Goal: Contribute content: Contribute content

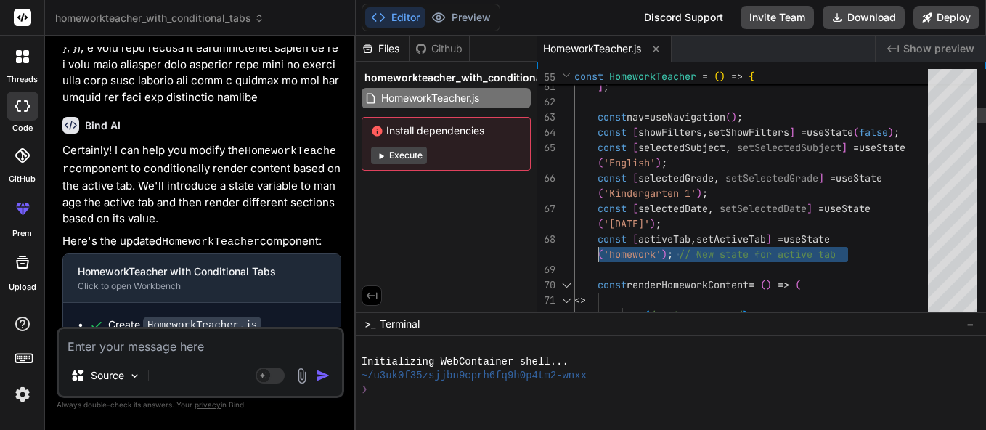
scroll to position [61, 0]
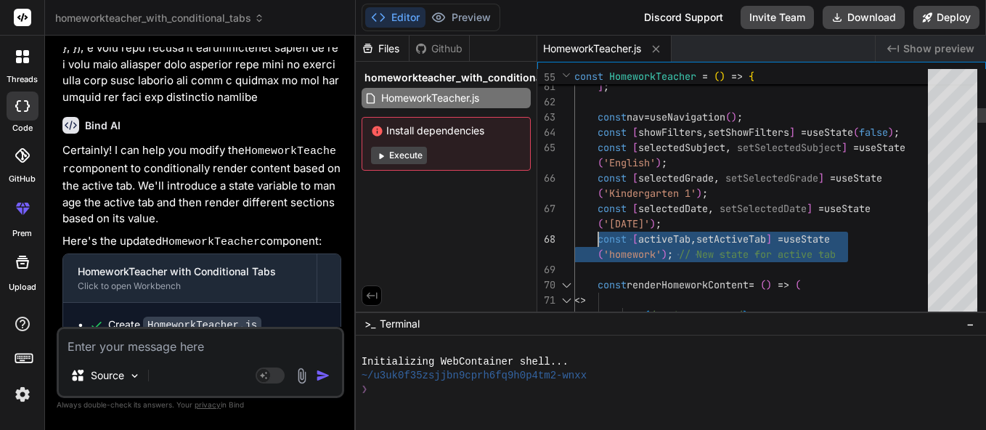
drag, startPoint x: 678, startPoint y: 258, endPoint x: 601, endPoint y: 237, distance: 79.8
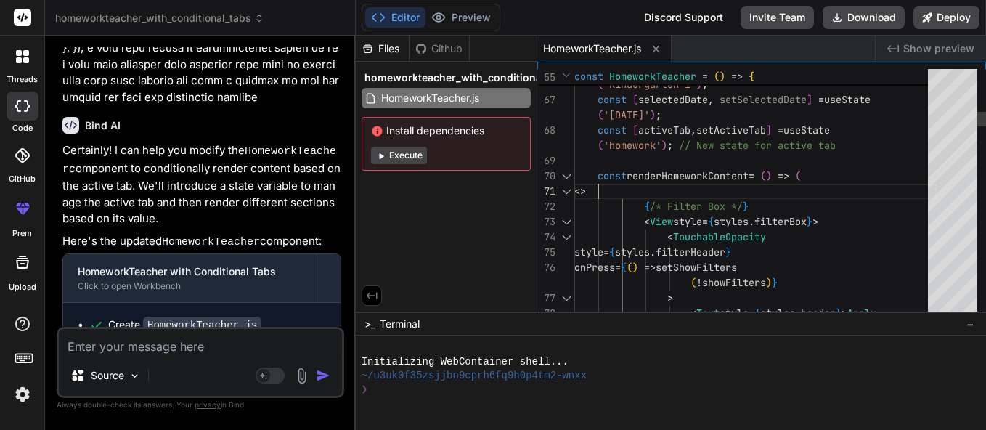
scroll to position [122, 0]
drag, startPoint x: 598, startPoint y: 176, endPoint x: 629, endPoint y: 191, distance: 33.8
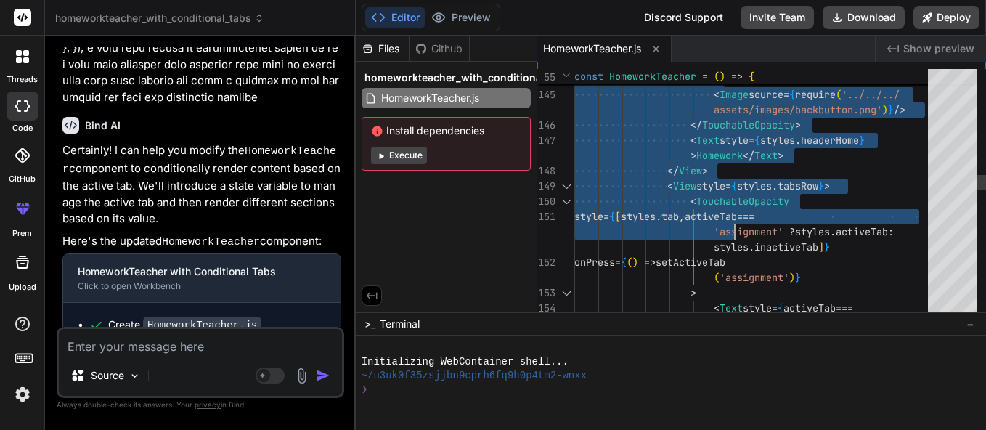
drag, startPoint x: 597, startPoint y: 171, endPoint x: 734, endPoint y: 221, distance: 145.9
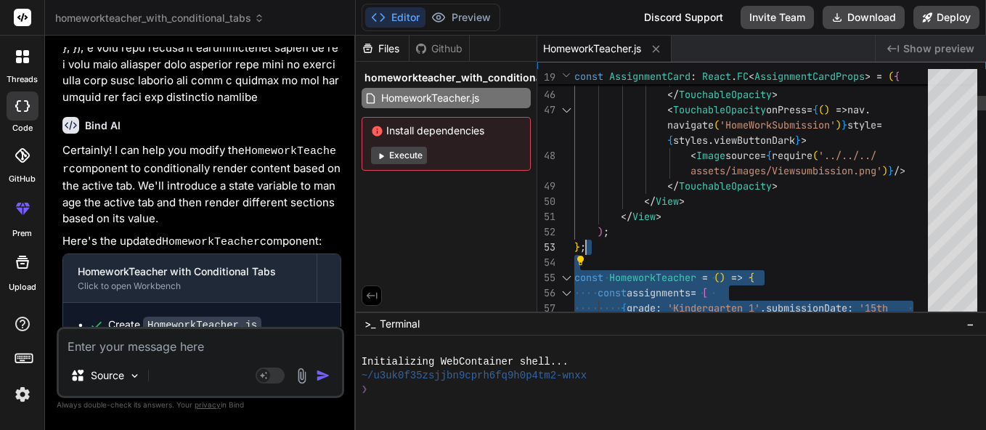
scroll to position [137, 0]
drag, startPoint x: 774, startPoint y: 192, endPoint x: 568, endPoint y: 253, distance: 215.3
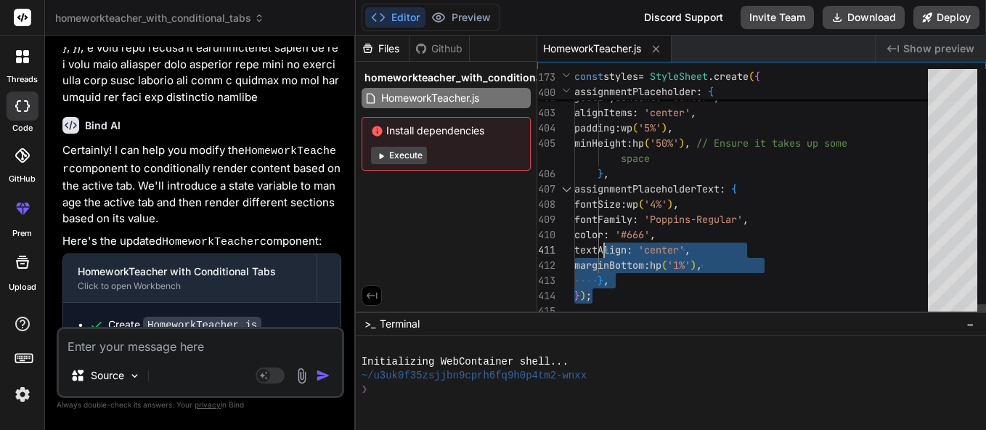
drag, startPoint x: 609, startPoint y: 287, endPoint x: 603, endPoint y: 240, distance: 46.8
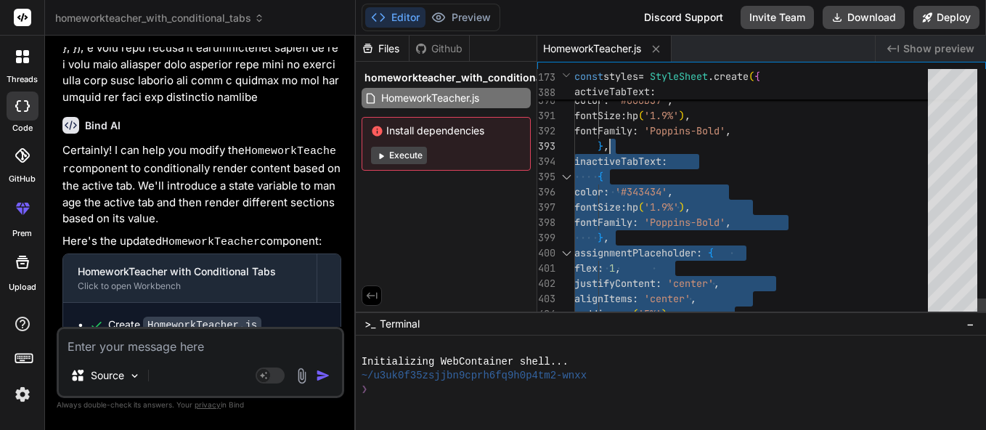
type textarea "inactiveTabText: { color: '#343434', fontSize: hp('1.9%'), fontFamily: 'Poppins…"
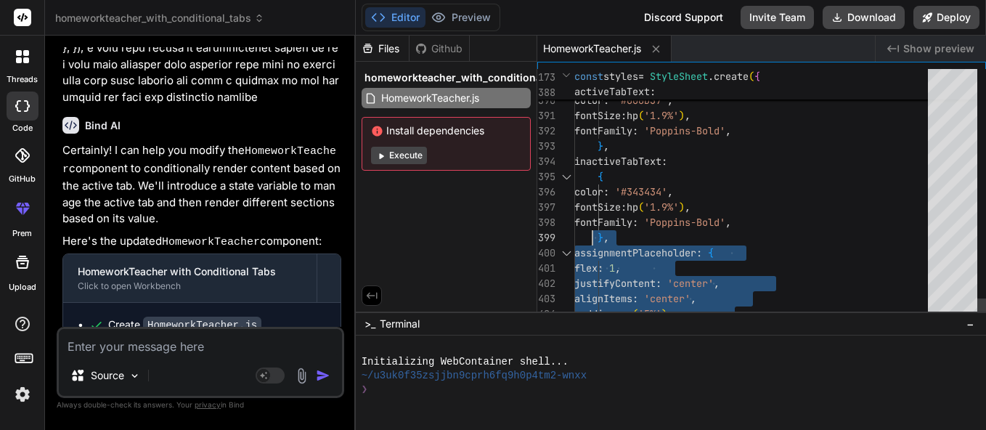
scroll to position [92, 0]
drag, startPoint x: 612, startPoint y: 278, endPoint x: 583, endPoint y: 250, distance: 40.6
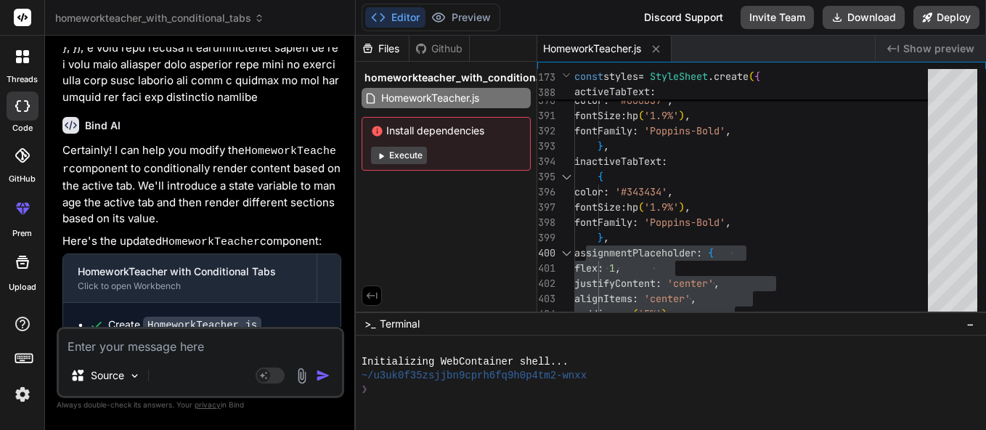
click at [204, 343] on textarea at bounding box center [200, 342] width 283 height 26
type textarea "w"
type textarea "x"
type textarea "wh"
type textarea "x"
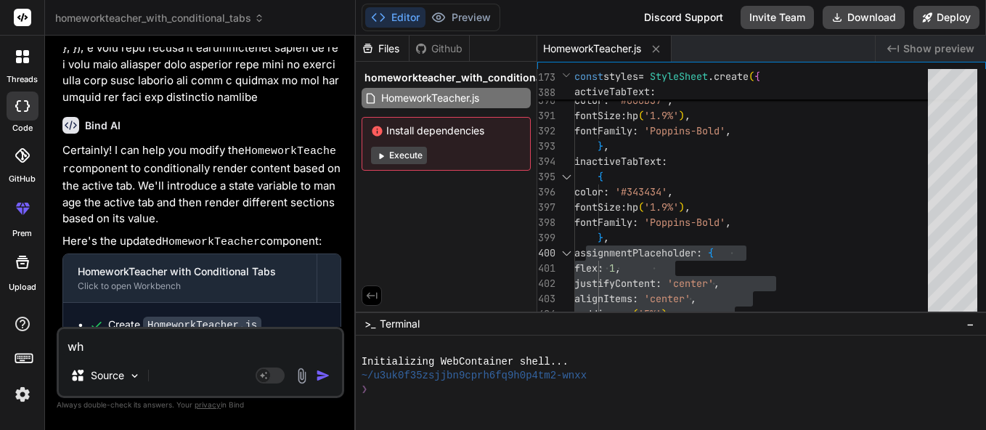
type textarea "whe"
type textarea "x"
type textarea "when"
type textarea "x"
type textarea "when"
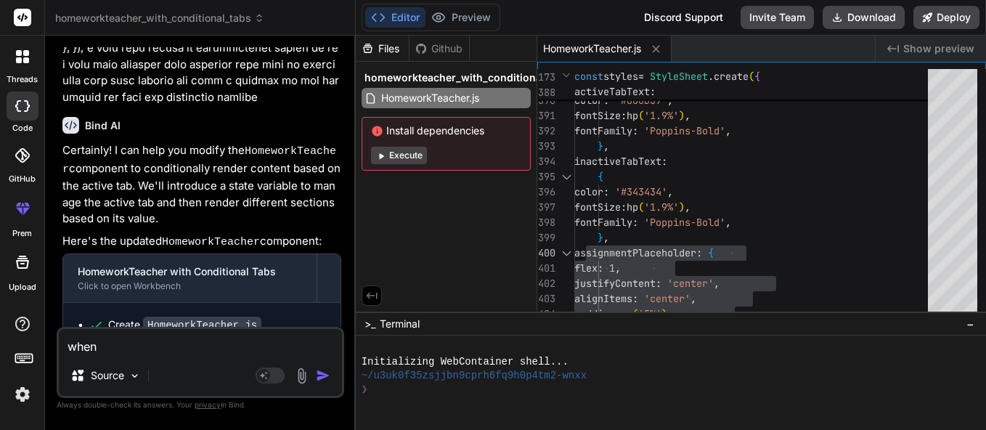
type textarea "x"
type textarea "when w"
type textarea "x"
type textarea "when we"
type textarea "x"
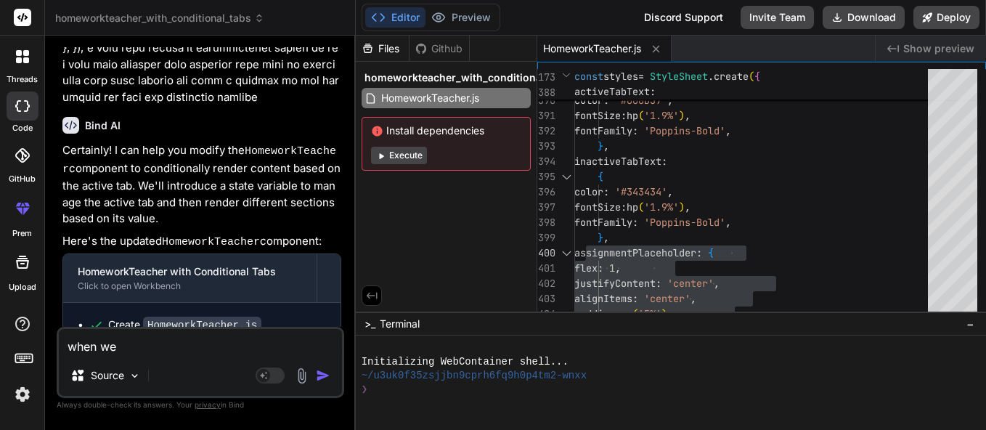
type textarea "when we"
type textarea "x"
type textarea "when we c"
type textarea "x"
type textarea "when we cl"
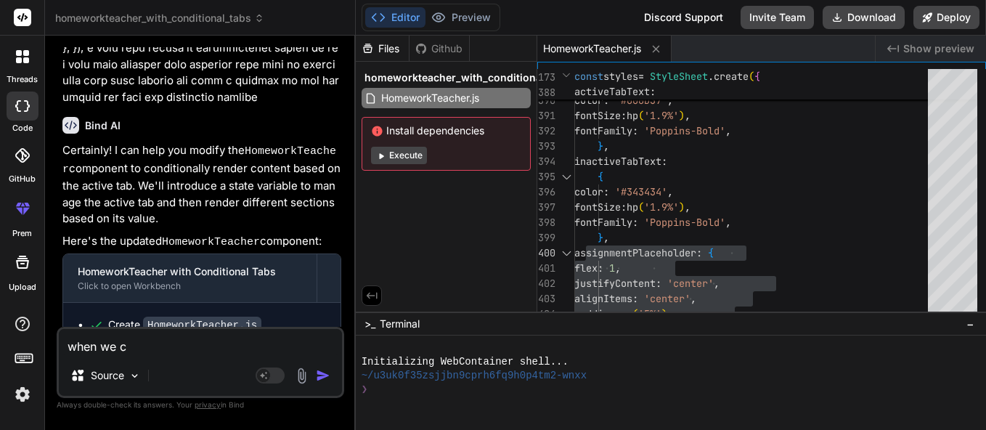
type textarea "x"
type textarea "when we clc"
type textarea "x"
type textarea "when we cl"
type textarea "x"
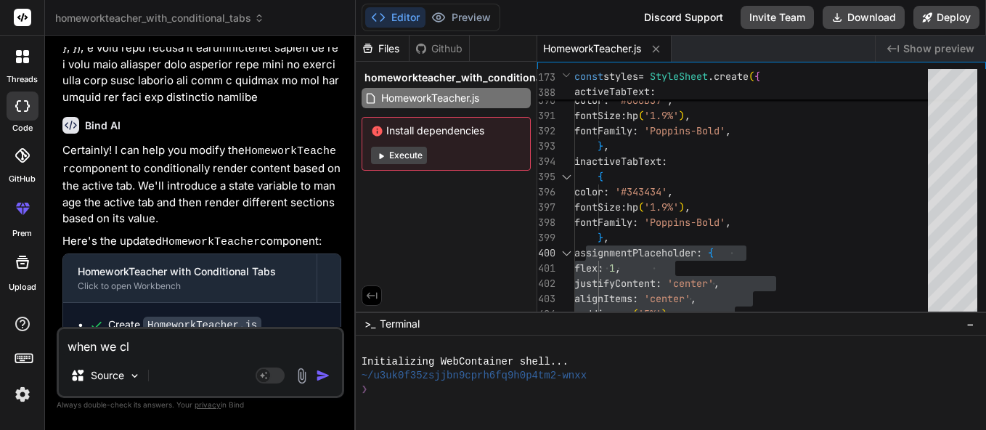
type textarea "when we cli"
type textarea "x"
type textarea "when we clic"
type textarea "x"
type textarea "when we click"
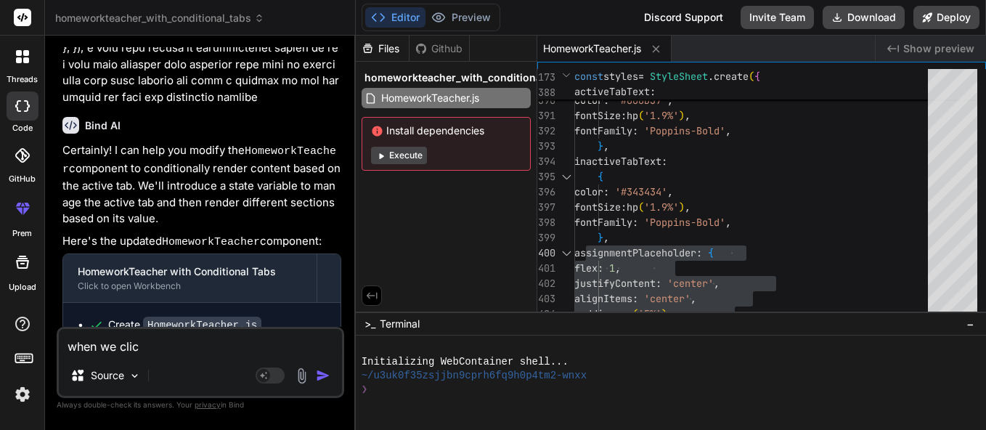
type textarea "x"
type textarea "when we click"
type textarea "x"
type textarea "when we click o"
type textarea "x"
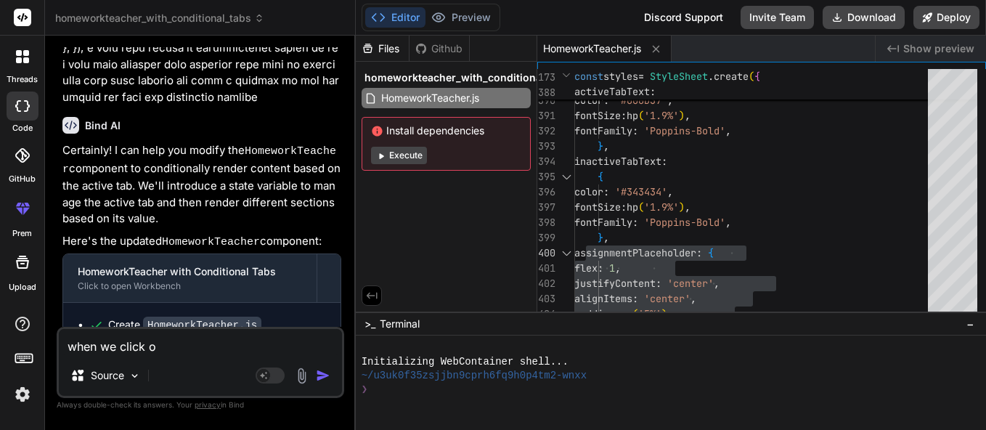
type textarea "when we click on"
type textarea "x"
type textarea "when we click on"
type textarea "x"
type textarea "when we click on h"
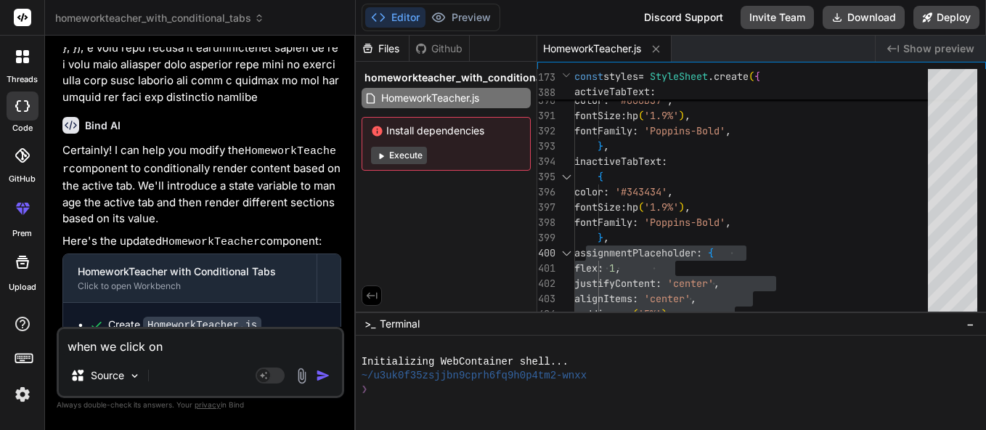
type textarea "x"
type textarea "when we click on ho"
type textarea "x"
type textarea "when we click on hom"
type textarea "x"
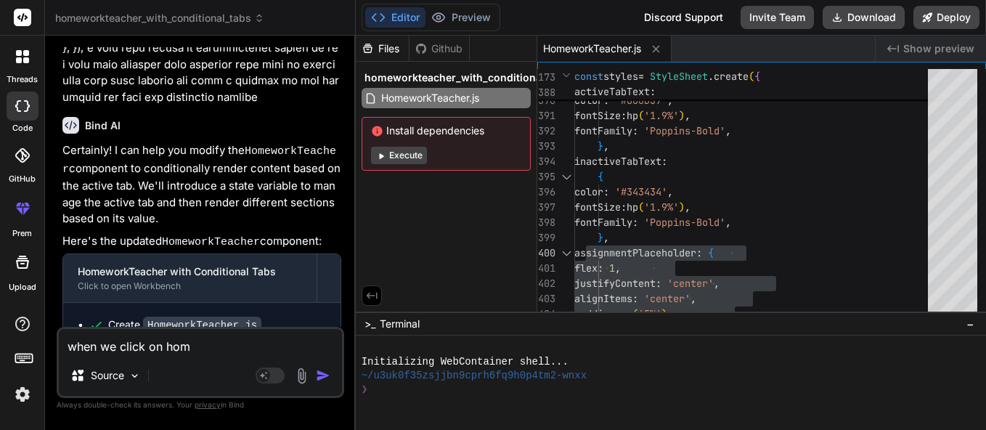
type textarea "when we click on home"
type textarea "x"
type textarea "when we click on homew"
type textarea "x"
type textarea "when we click on homewo"
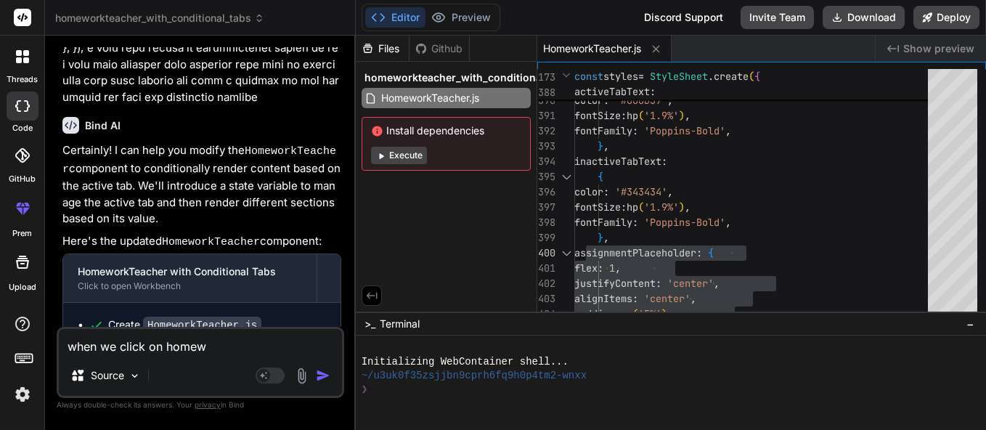
type textarea "x"
type textarea "when we click on homewor"
type textarea "x"
type textarea "when we click on homework"
type textarea "x"
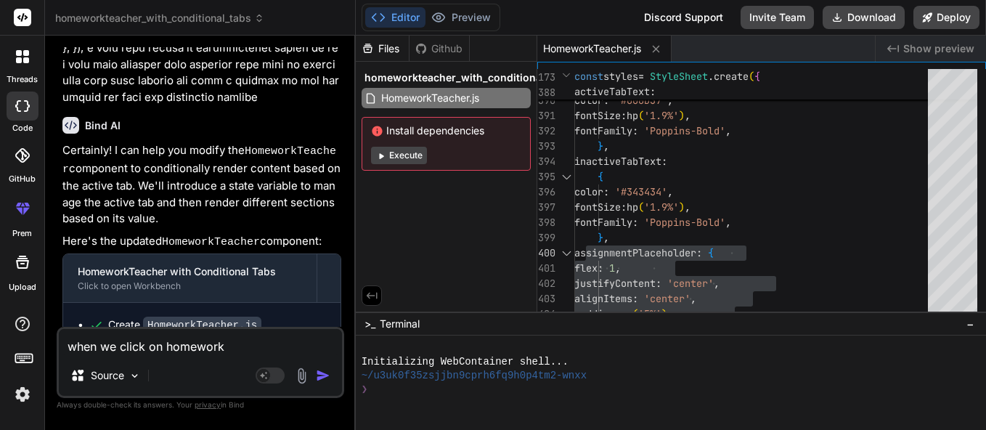
type textarea "when we click on homework"
type textarea "x"
type textarea "when we click on homework i"
type textarea "x"
type textarea "when we click on homework it"
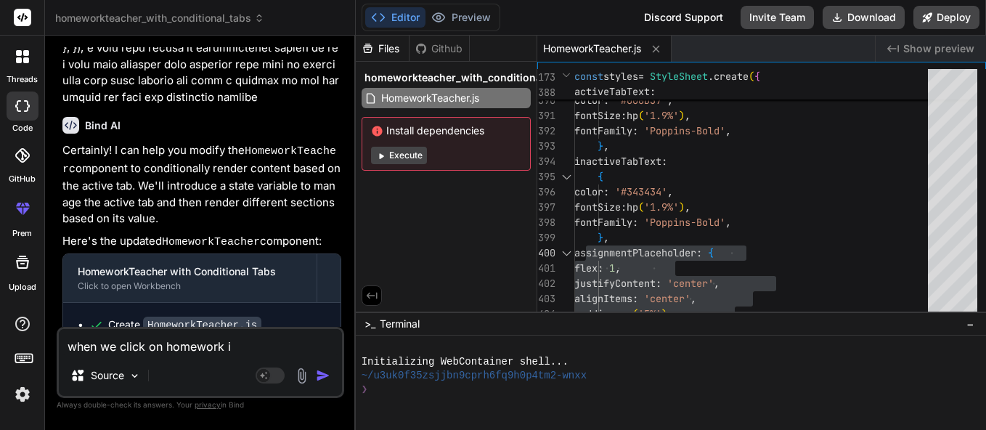
type textarea "x"
type textarea "when we click on homework it"
type textarea "x"
type textarea "when we click on homework it s"
type textarea "x"
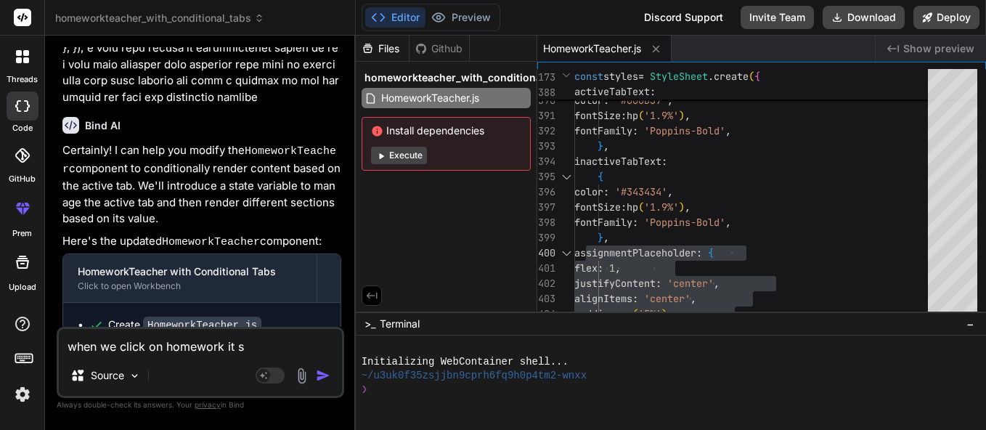
type textarea "when we click on homework it sh"
type textarea "x"
type textarea "when we click on homework it sho"
type textarea "x"
type textarea "when we click on homework it shou"
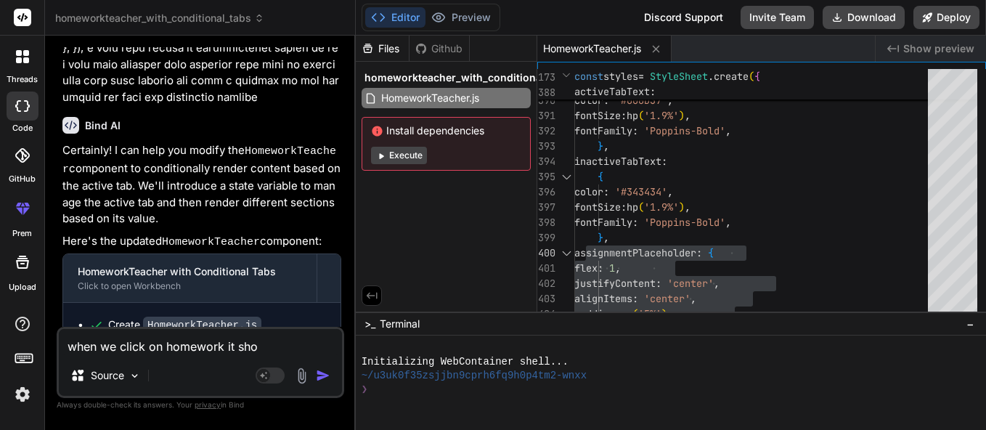
type textarea "x"
type textarea "when we click on homework it shoul"
type textarea "x"
type textarea "when we click on homework it should"
type textarea "x"
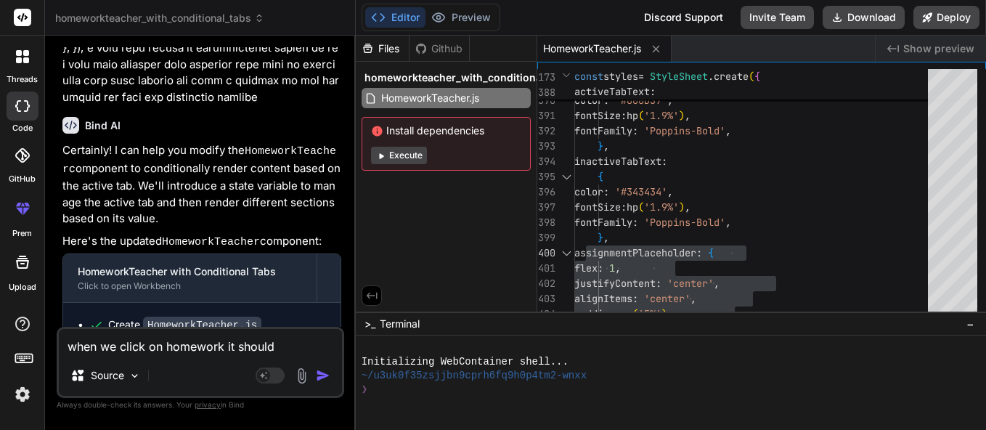
type textarea "when we click on homework it should"
type textarea "x"
type textarea "when we click on homework it should h"
type textarea "x"
type textarea "when we click on homework it should ho"
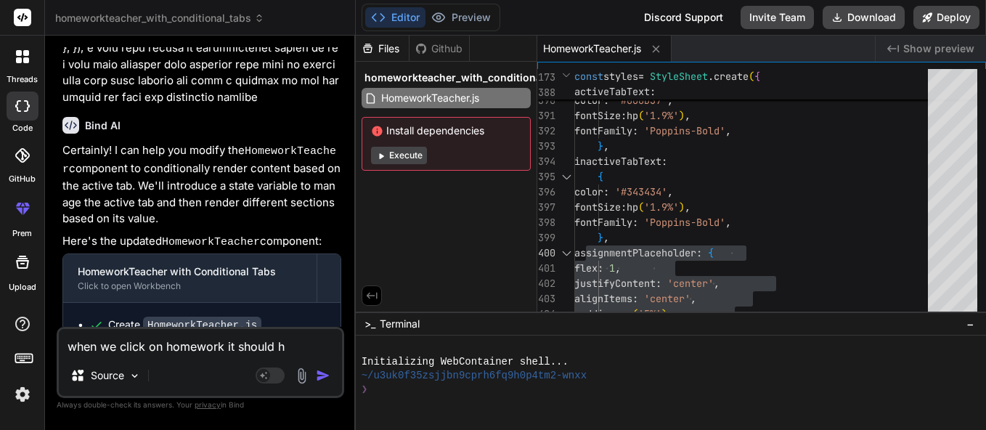
type textarea "x"
type textarea "when we click on homework it should hom"
type textarea "x"
type textarea "when we click on homework it should home"
type textarea "x"
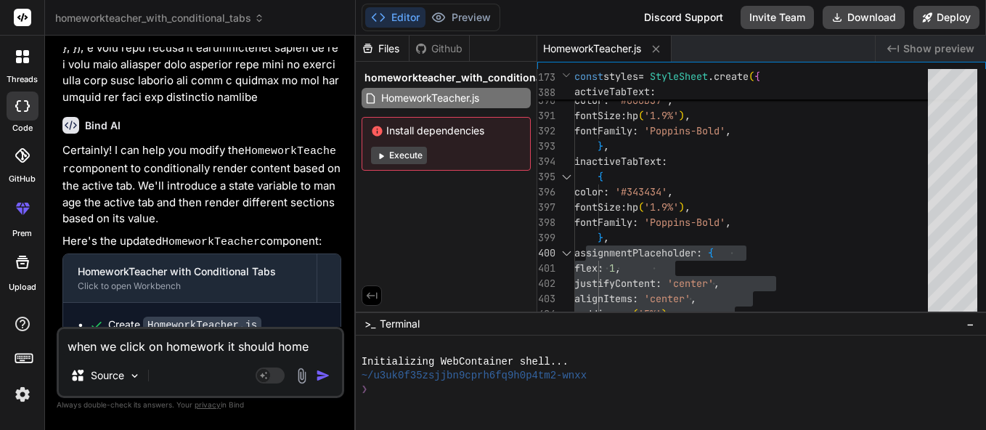
type textarea "when we click on homework it should home"
type textarea "x"
type textarea "when we click on homework it should home w"
type textarea "x"
type textarea "when we click on homework it should home wo"
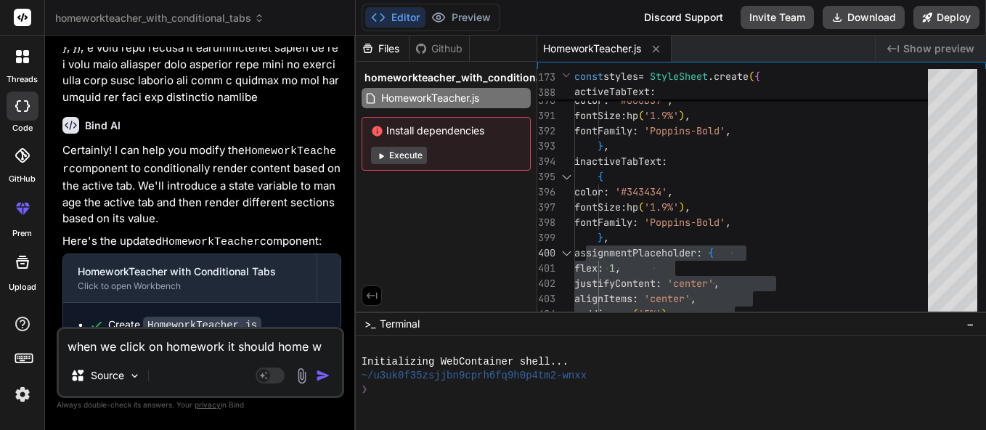
type textarea "x"
type textarea "when we click on homework it should home wor"
type textarea "x"
type textarea "when we click on homework it should home work"
type textarea "x"
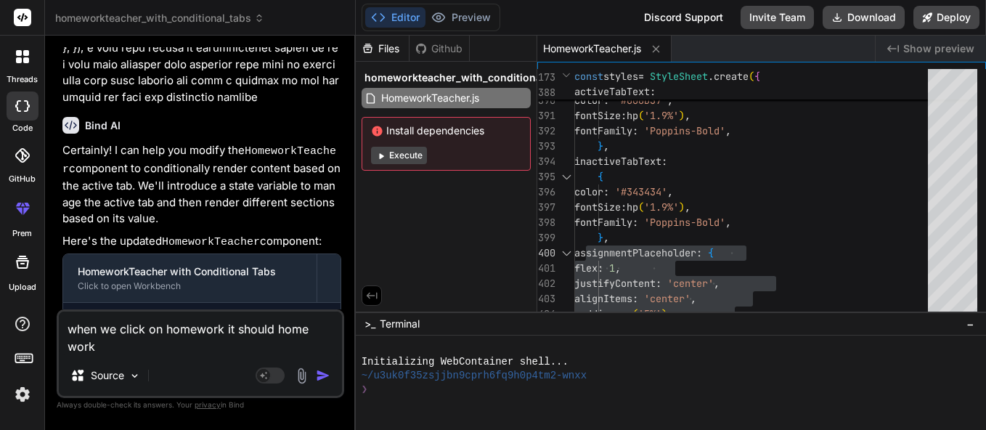
type textarea "when we click on homework it should home work"
type textarea "x"
type textarea "when we click on homework it should home work w"
type textarea "x"
type textarea "when we click on homework it should home work wi"
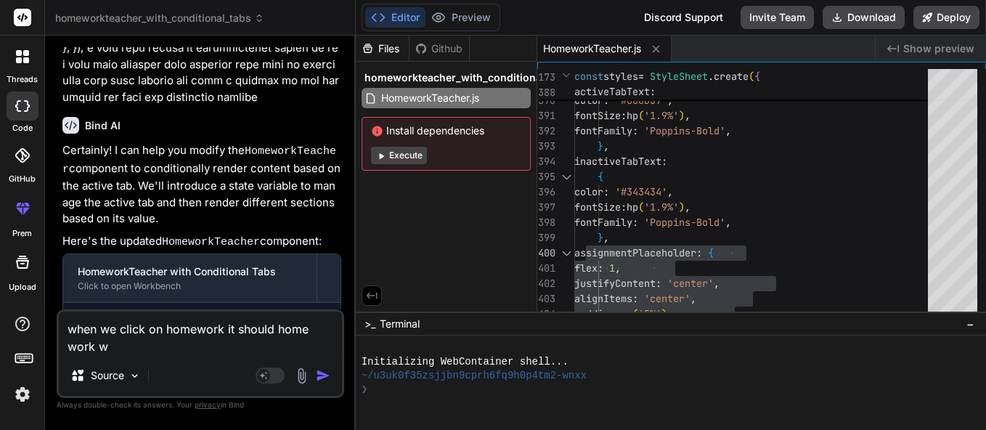
type textarea "x"
type textarea "when we click on homework it should home work wit"
type textarea "x"
type textarea "when we click on homework it should home work with"
type textarea "x"
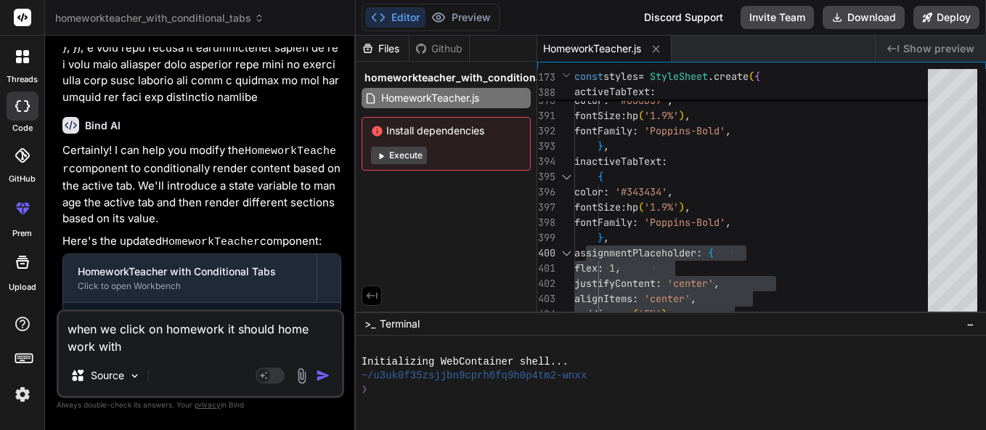
type textarea "when we click on homework it should home work with"
type textarea "x"
type textarea "when we click on homework it should home work with b"
type textarea "x"
type textarea "when we click on homework it should home work with ba"
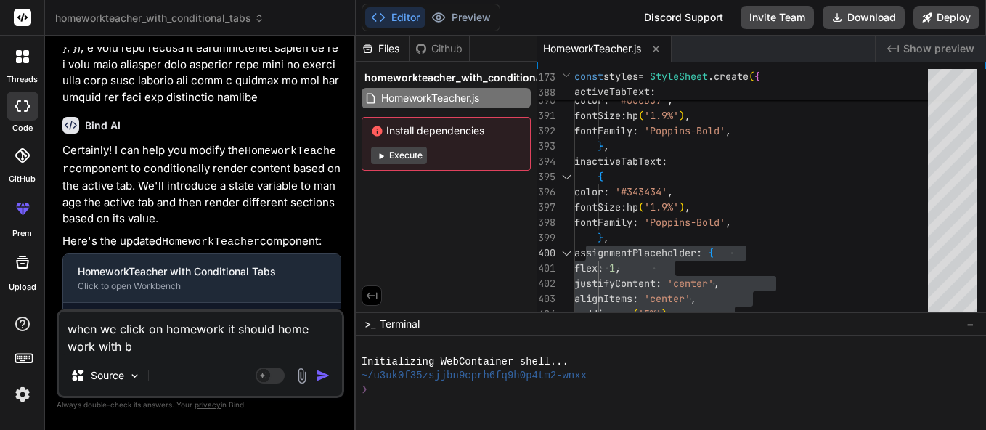
type textarea "x"
type textarea "when we click on homework it should home work with bac"
type textarea "x"
type textarea "when we click on homework it should home work with back"
type textarea "x"
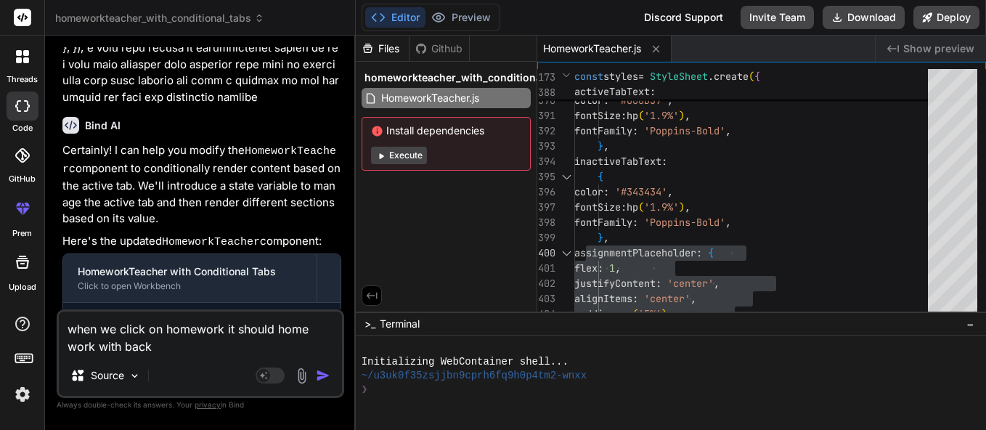
type textarea "when we click on homework it should home work with back"
type textarea "x"
type textarea "when we click on homework it should home work with back b"
type textarea "x"
type textarea "when we click on homework it should home work with back bu"
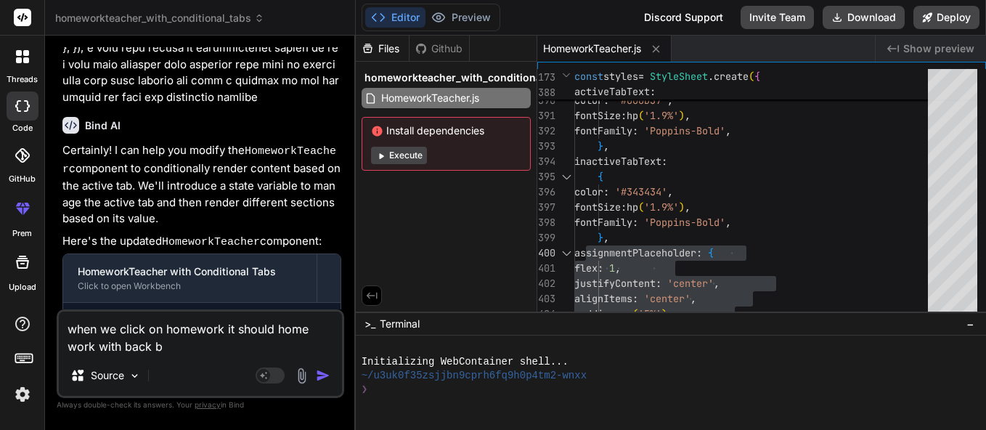
type textarea "x"
type textarea "when we click on homework it should home work with back but"
type textarea "x"
type textarea "when we click on homework it should home work with back butt"
type textarea "x"
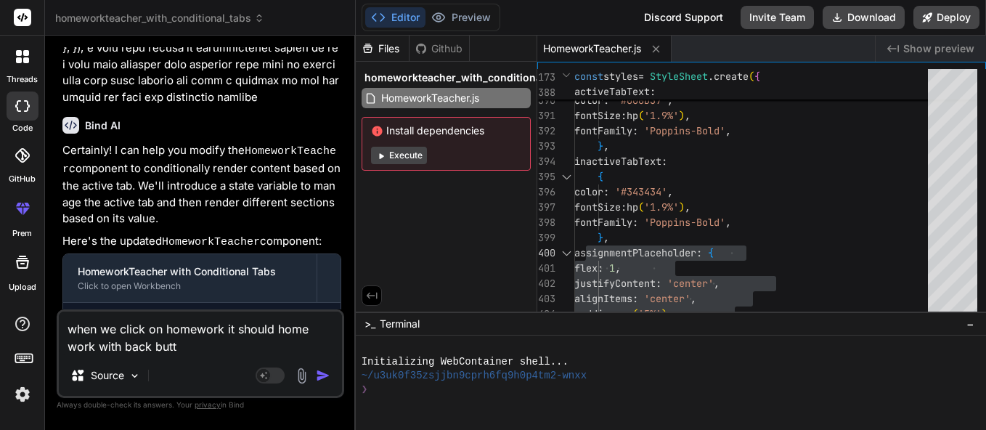
type textarea "when we click on homework it should home work with back butto"
type textarea "x"
type textarea "when we click on homework it should home work with back button"
type textarea "x"
type textarea "when we click on homework it should home work with back button"
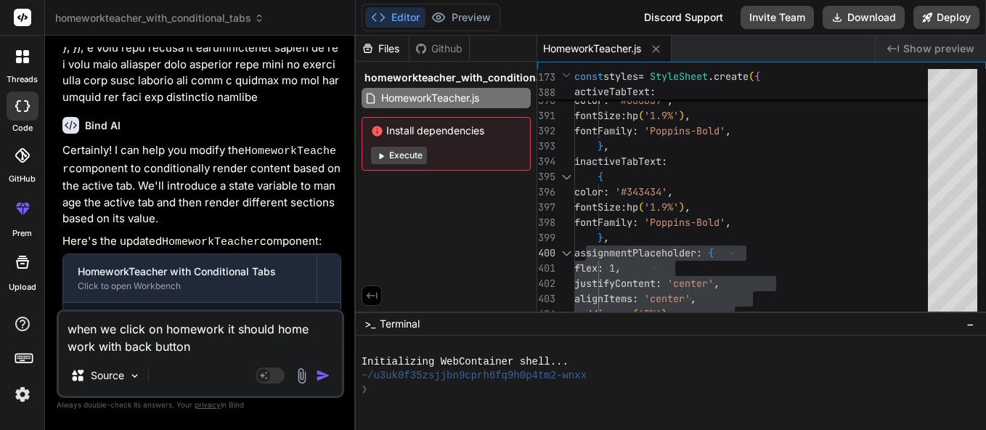
type textarea "x"
type textarea "when we click on homework it should home work with back button a"
type textarea "x"
type textarea "when we click on homework it should home work with back button an"
type textarea "x"
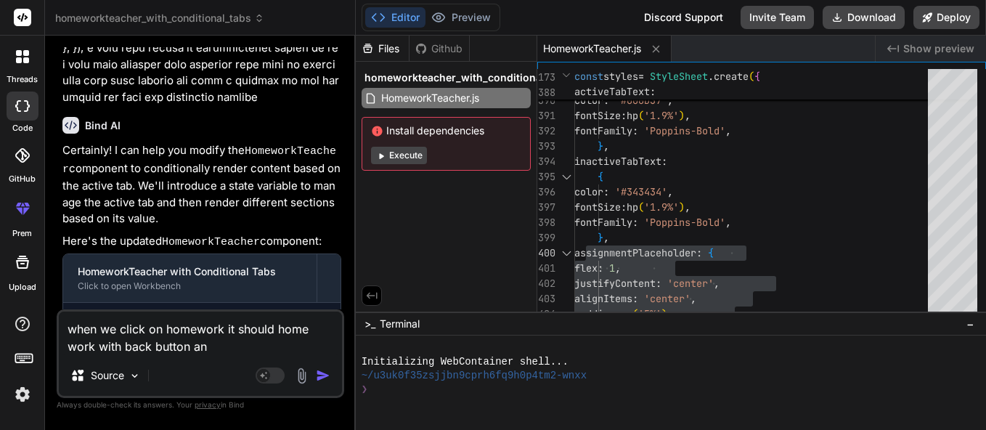
type textarea "when we click on homework it should home work with back button and"
type textarea "x"
type textarea "when we click on homework it should home work with back button and"
type textarea "x"
click at [226, 327] on textarea "when we click on homework it should home work with back button and" at bounding box center [200, 334] width 283 height 44
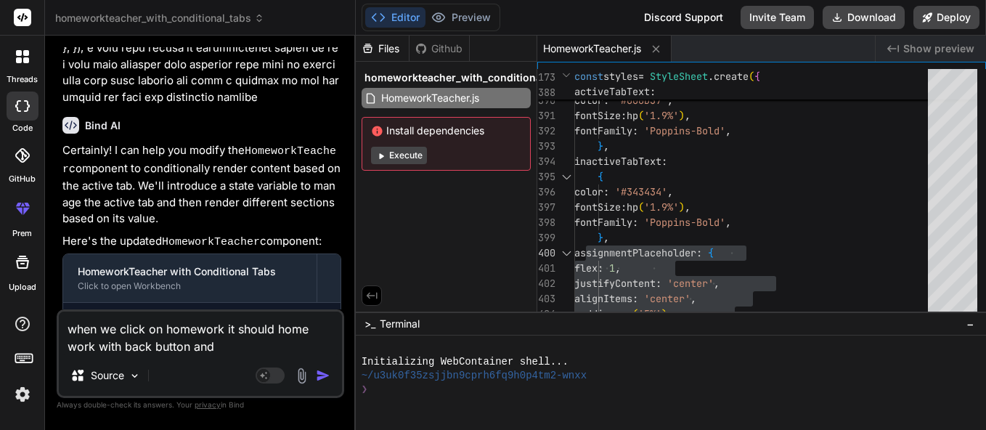
type textarea "when we click on homework rit should home work with back button and"
type textarea "x"
type textarea "when we click on homework it should home work with back button and"
type textarea "x"
type textarea "when we click on homework tit should home work with back button and"
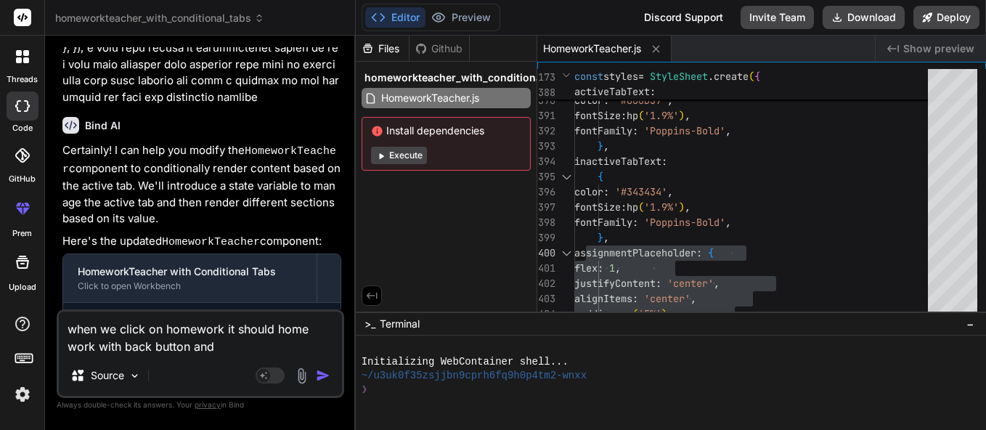
type textarea "x"
type textarea "when we click on homework [PERSON_NAME] should home work with back button and"
type textarea "x"
type textarea "when we click on homework [PERSON_NAME] should home work with back button and"
type textarea "x"
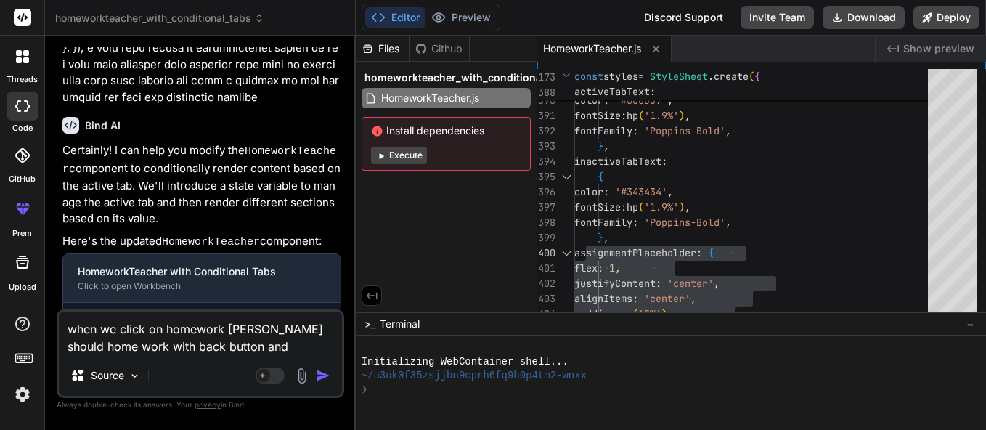
type textarea "when we click on homework tab it should home work with back button and"
type textarea "x"
click at [248, 342] on textarea "when we click on homework tab it should home work with back button and" at bounding box center [200, 334] width 283 height 44
drag, startPoint x: 298, startPoint y: 329, endPoint x: 99, endPoint y: 341, distance: 200.1
click at [99, 341] on textarea "when we click on homework tab it should home work with back button and" at bounding box center [200, 334] width 283 height 44
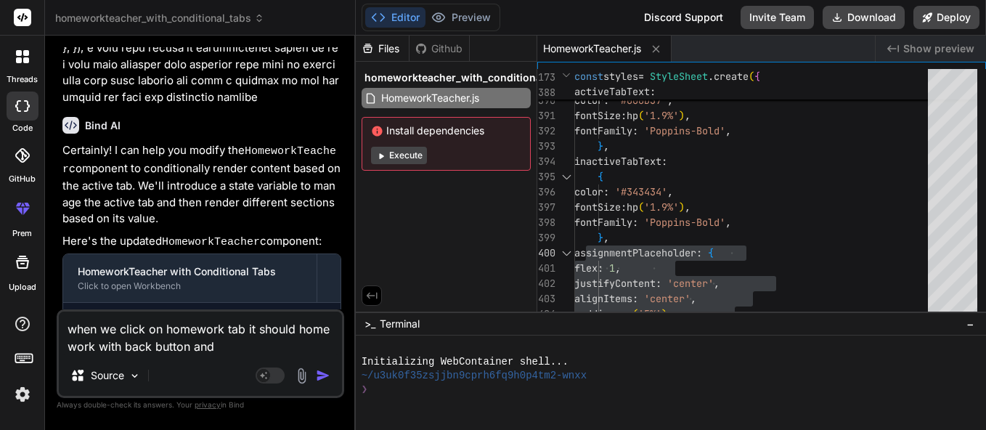
type textarea "when we click on homework tab it should with back button and"
type textarea "x"
click at [134, 349] on textarea "when we click on homework tab it should with back button and" at bounding box center [200, 334] width 283 height 44
type textarea "when we click on homework tab it should with back button wand"
type textarea "x"
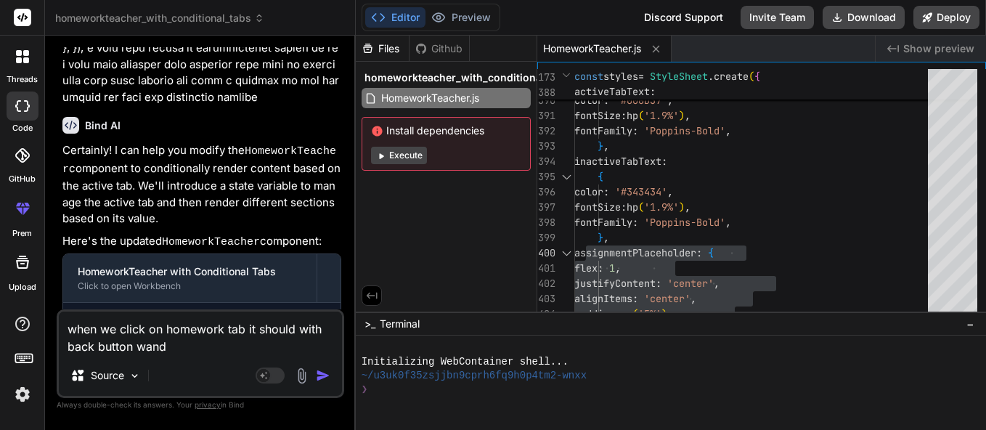
type textarea "when we click on homework tab it should with back button [PERSON_NAME]"
type textarea "x"
type textarea "when we click on homework tab it should with back button witand"
type textarea "x"
type textarea "when we click on homework tab it should with back button withand"
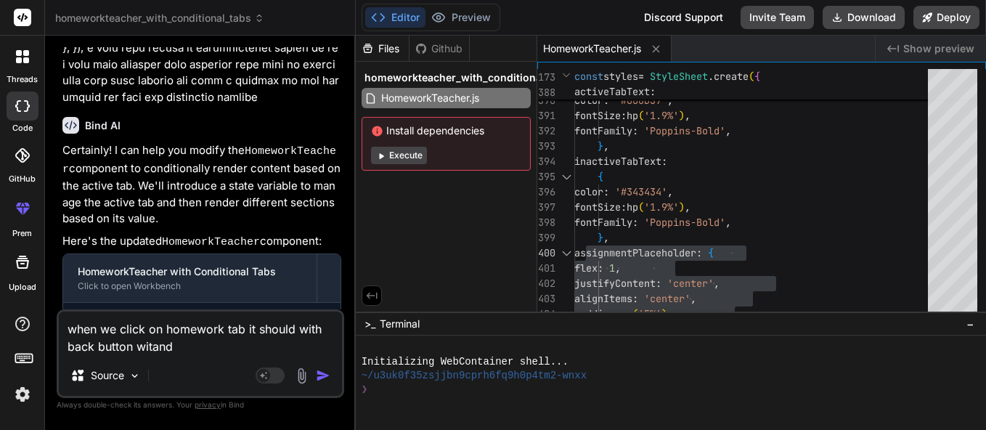
type textarea "x"
type textarea "when we click on homework tab it should with back button with and"
type textarea "x"
type textarea "when we click on homework tab it should with back button with hand"
type textarea "x"
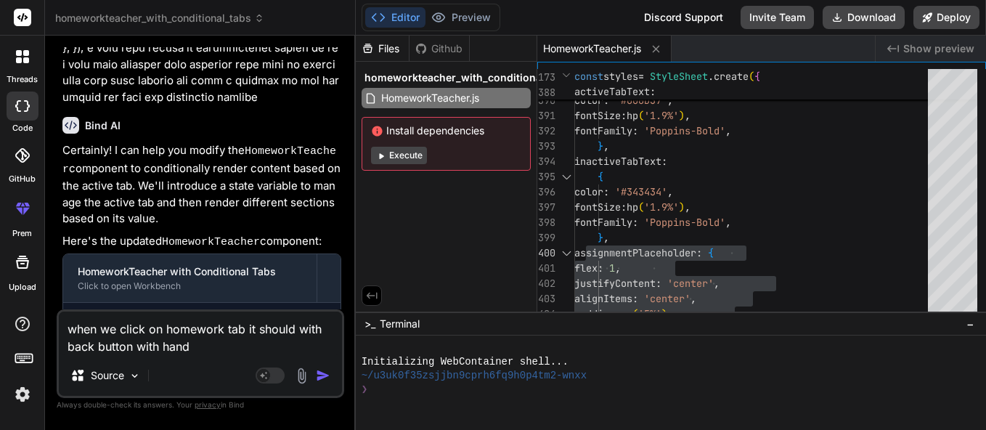
type textarea "when we click on homework tab it should with back button with hoand"
type textarea "x"
type textarea "when we click on homework tab it should with back button with homand"
type textarea "x"
type textarea "when we click on homework tab it should with back button with homeand"
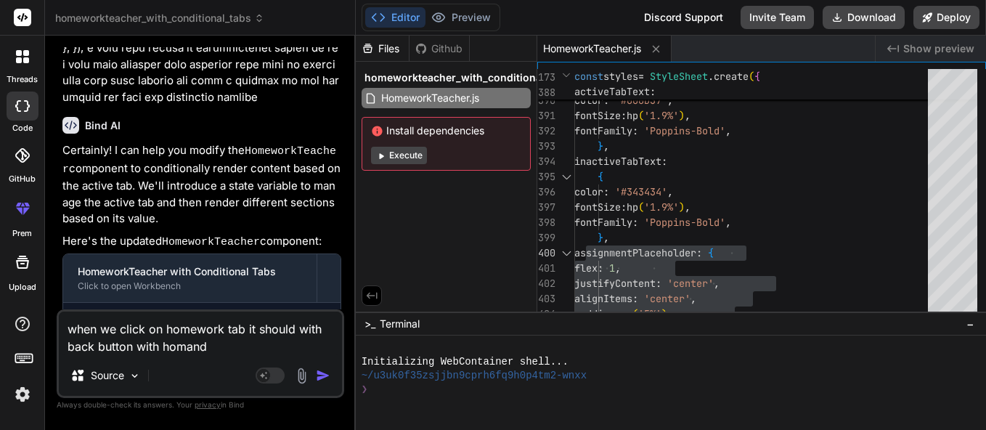
type textarea "x"
type textarea "when we click on homework tab it should with back button with home and"
type textarea "x"
type textarea "when we click on homework tab it should with back button with home wand"
type textarea "x"
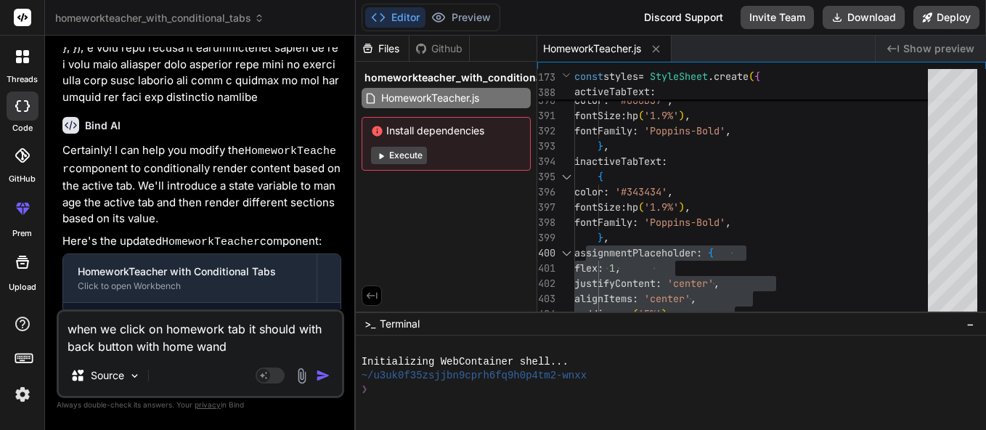
type textarea "when we click on homework tab it should with back button with home woand"
type textarea "x"
type textarea "when we click on homework tab it should with back button with home worand"
type textarea "x"
type textarea "when we click on homework tab it should with back button with home workand"
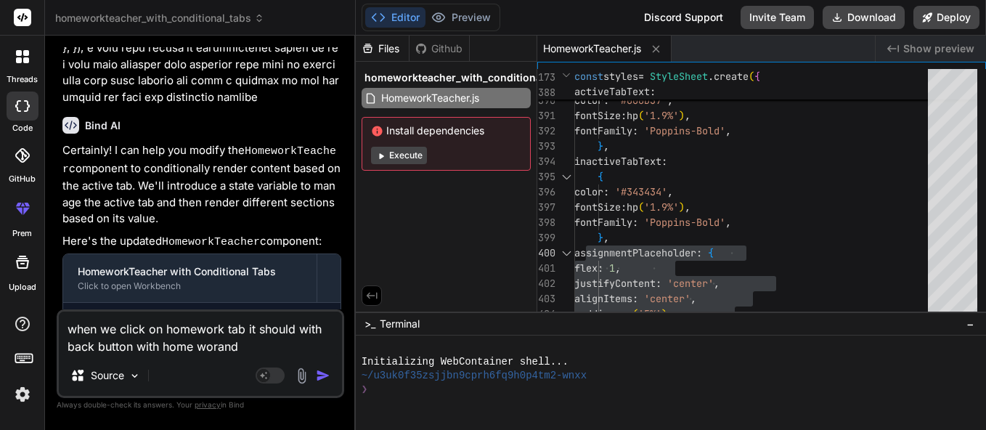
type textarea "x"
type textarea "when we click on homework tab it should with back button with home work and"
type textarea "x"
type textarea "when we click on homework tab it should with back button with home work aand"
type textarea "x"
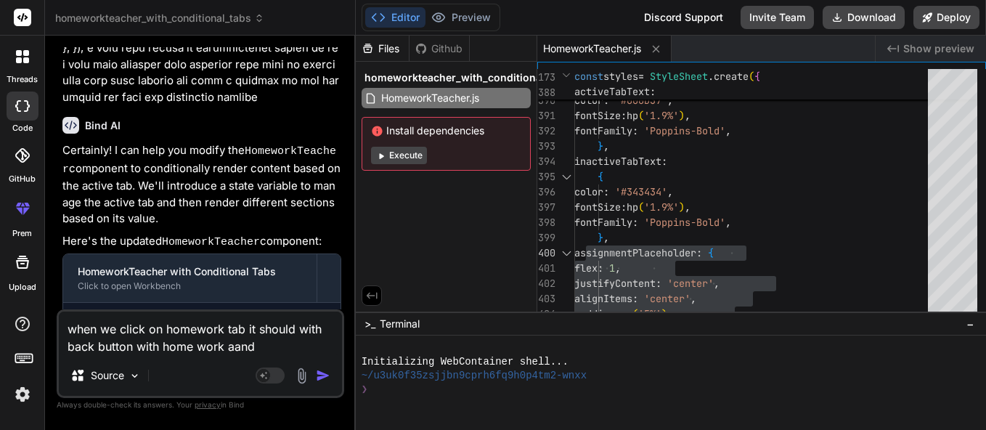
type textarea "when we click on homework tab it should with back button with home work [PERSON…"
type textarea "x"
type textarea "when we click on homework tab it should with back button with home work andand"
type textarea "x"
type textarea "when we click on homework tab it should with back button with home work and and"
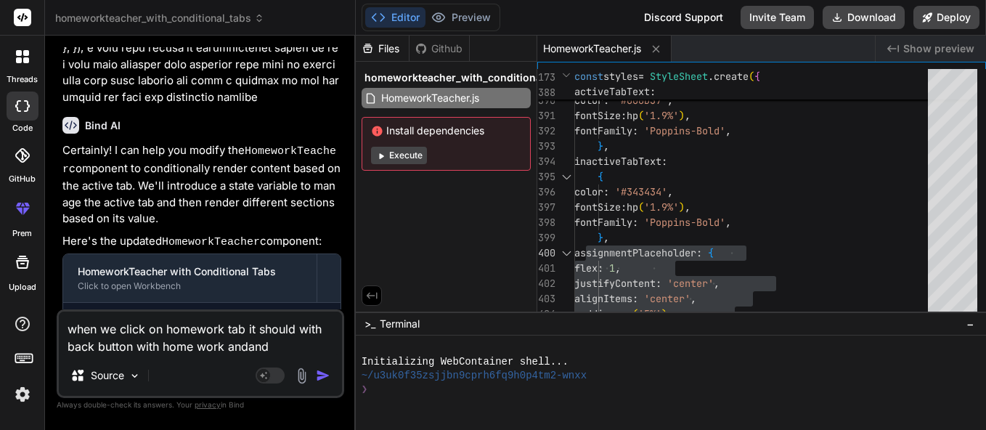
type textarea "x"
type textarea "when we click on homework tab it should with back button with home work and wand"
type textarea "x"
type textarea "when we click on homework tab it should with back button with home work and wha…"
type textarea "x"
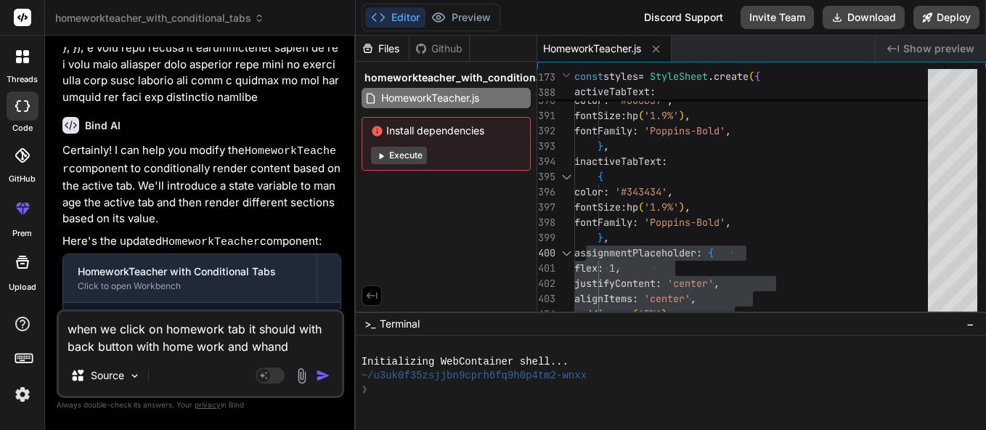
type textarea "when we click on homework tab it should with back button with home work and whe…"
type textarea "x"
type textarea "when we click on homework tab it should with back button with home work and whe…"
type textarea "x"
type textarea "when we click on homework tab it should with back button with home work and whe…"
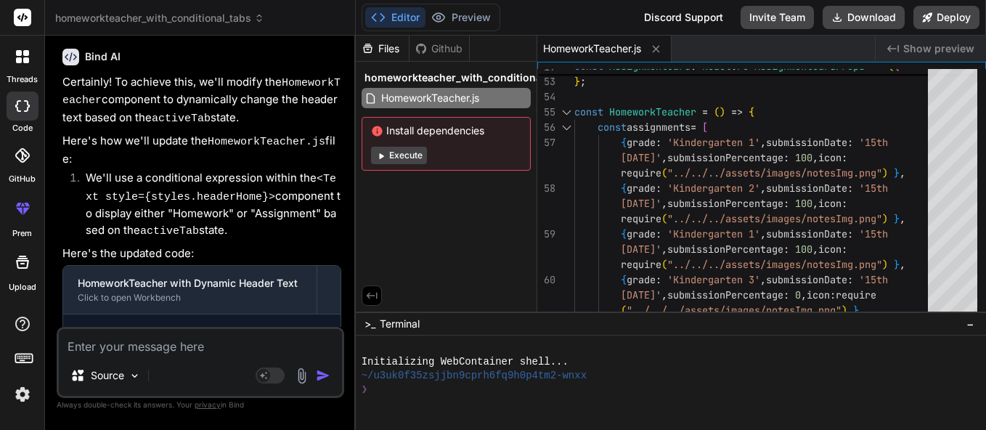
scroll to position [0, 0]
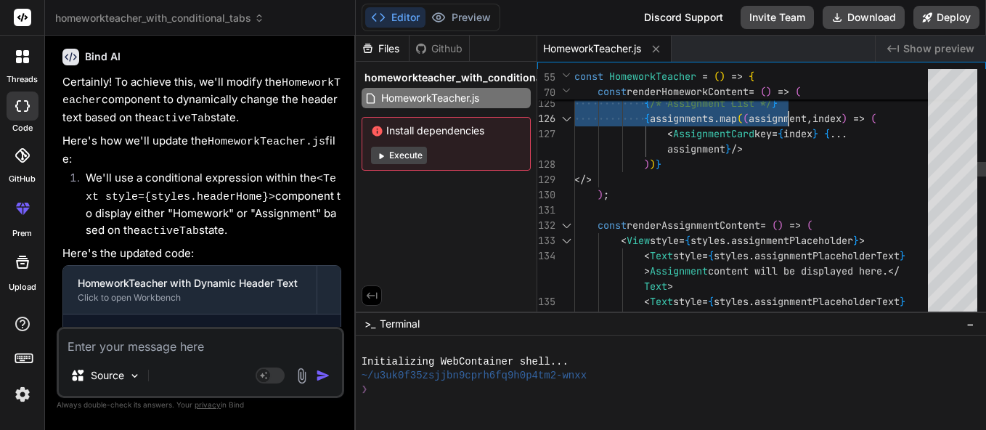
drag, startPoint x: 578, startPoint y: 109, endPoint x: 787, endPoint y: 154, distance: 213.9
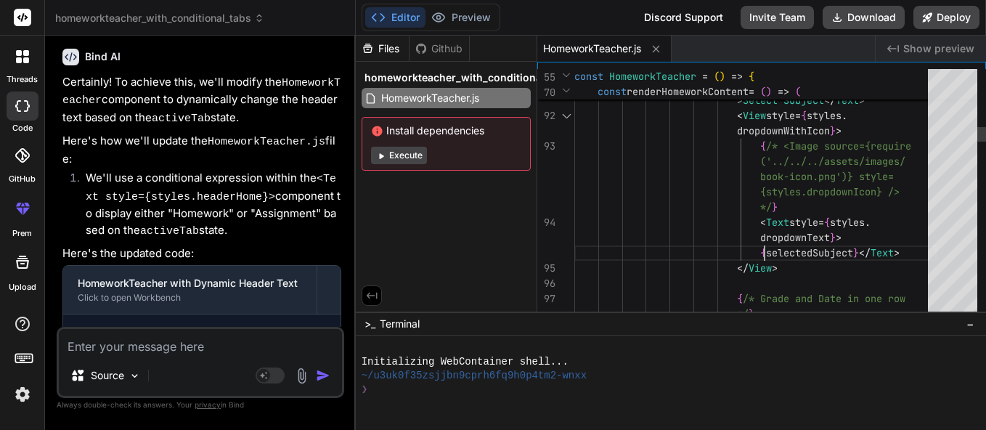
scroll to position [61, 0]
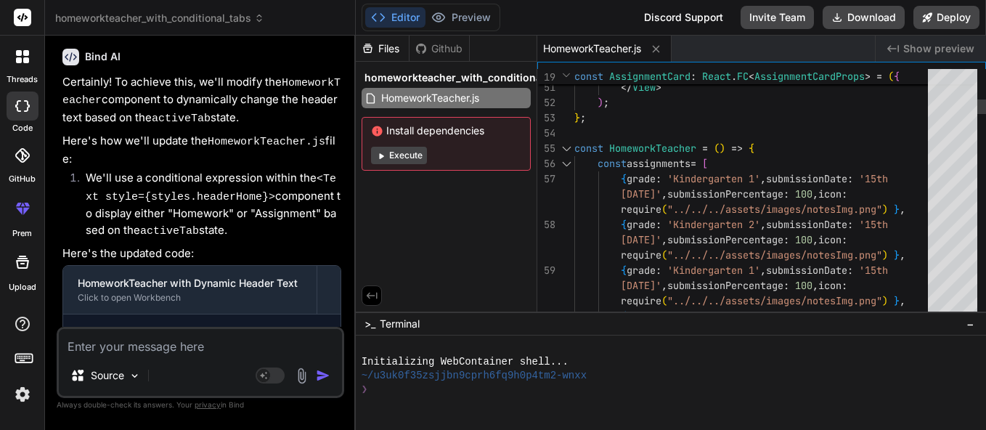
drag, startPoint x: 574, startPoint y: 145, endPoint x: 643, endPoint y: 269, distance: 143.0
click at [570, 145] on div at bounding box center [566, 148] width 19 height 15
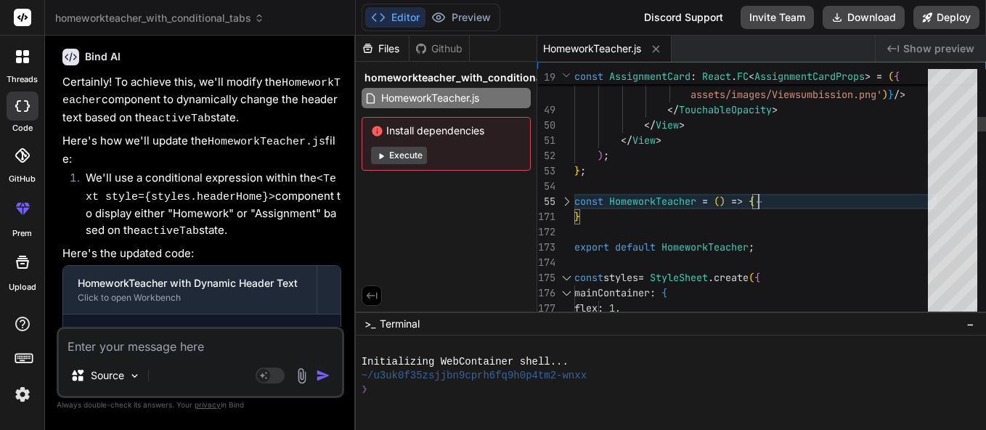
scroll to position [15, 0]
drag, startPoint x: 577, startPoint y: 203, endPoint x: 587, endPoint y: 219, distance: 18.9
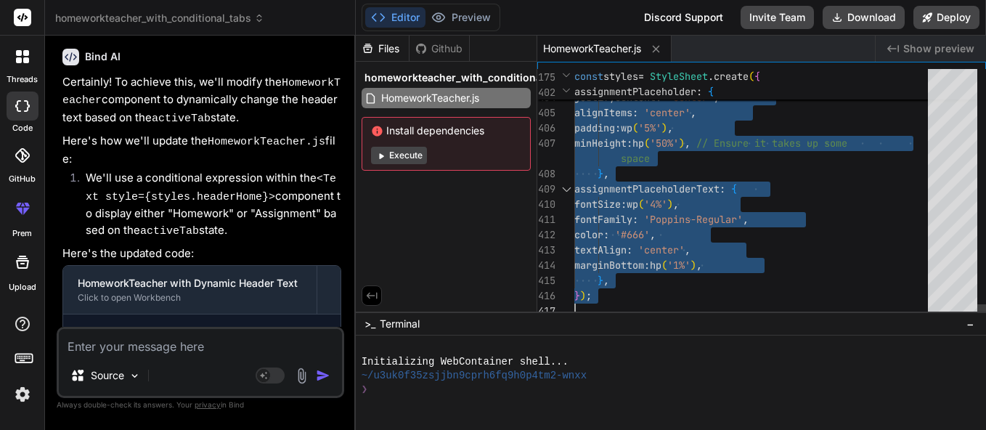
drag, startPoint x: 575, startPoint y: 200, endPoint x: 633, endPoint y: 476, distance: 281.9
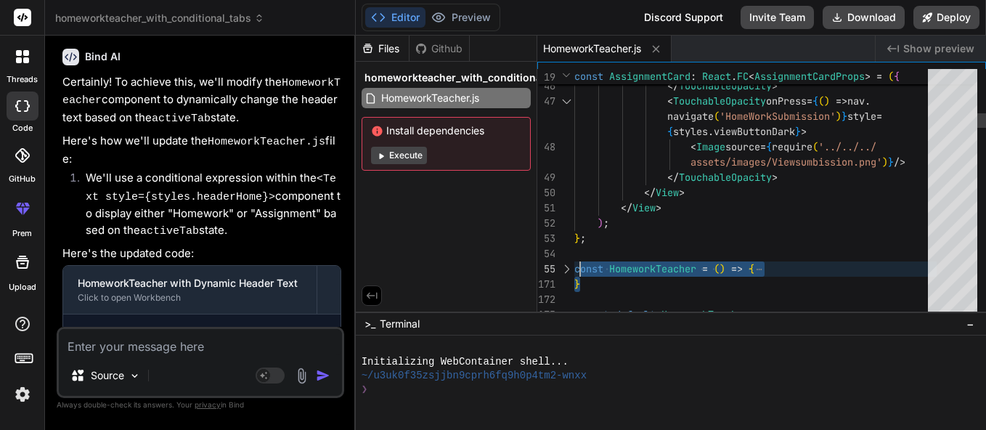
drag, startPoint x: 593, startPoint y: 283, endPoint x: 576, endPoint y: 267, distance: 23.1
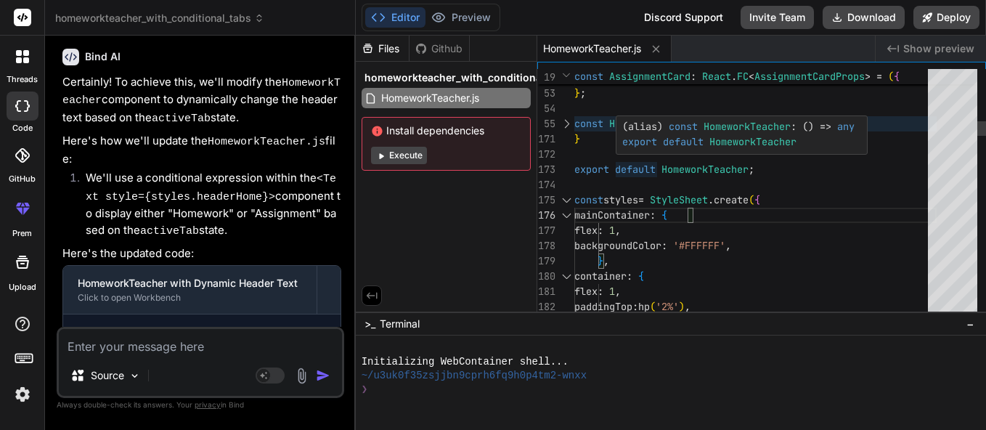
click at [566, 125] on div at bounding box center [566, 123] width 19 height 15
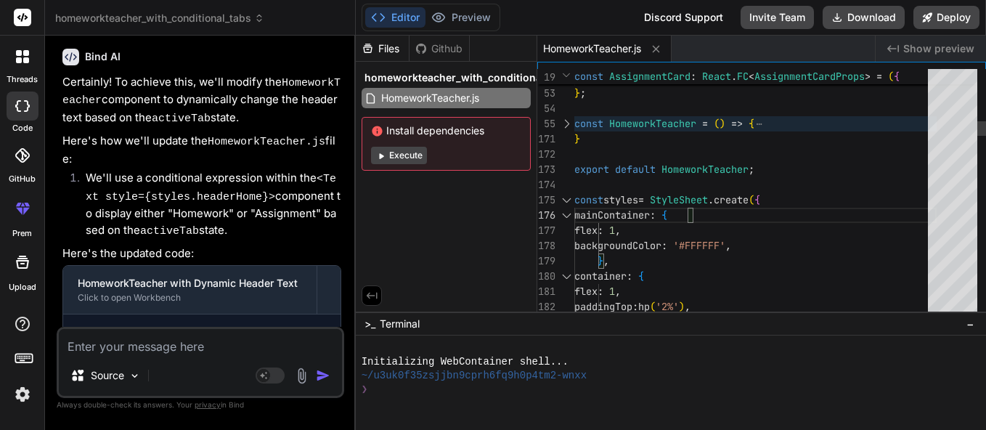
click at [570, 123] on div at bounding box center [566, 123] width 19 height 15
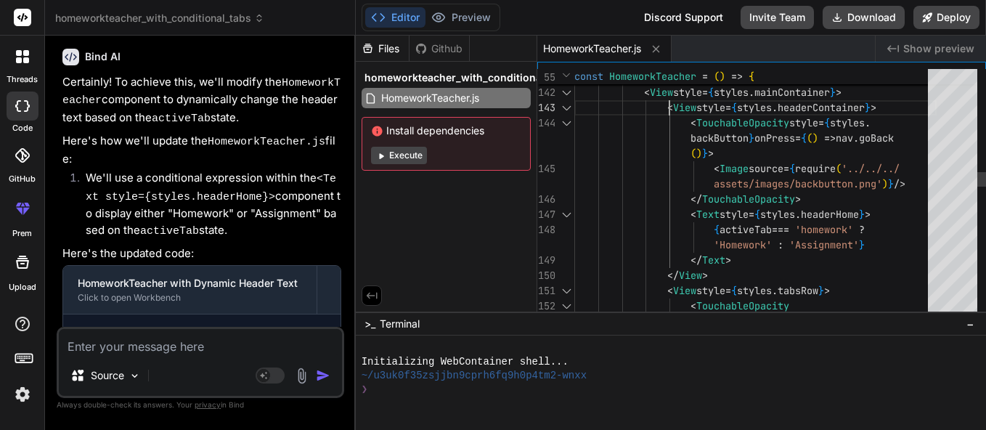
scroll to position [15, 0]
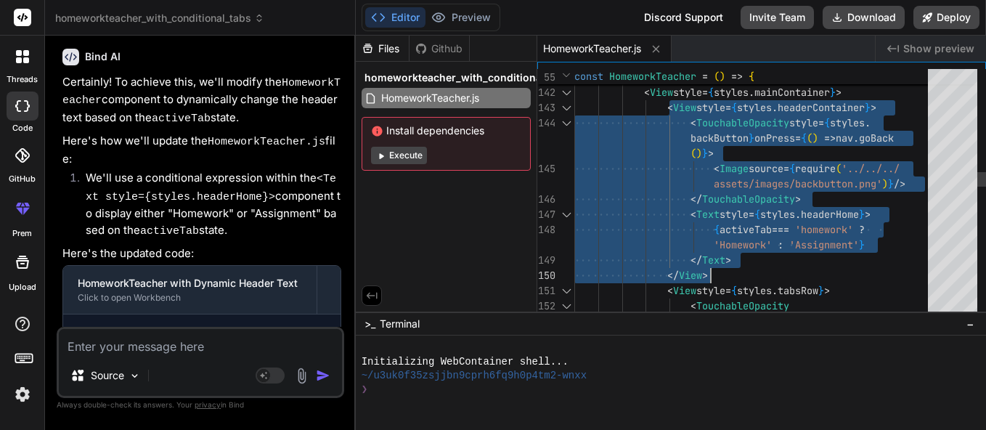
drag, startPoint x: 668, startPoint y: 106, endPoint x: 732, endPoint y: 269, distance: 175.4
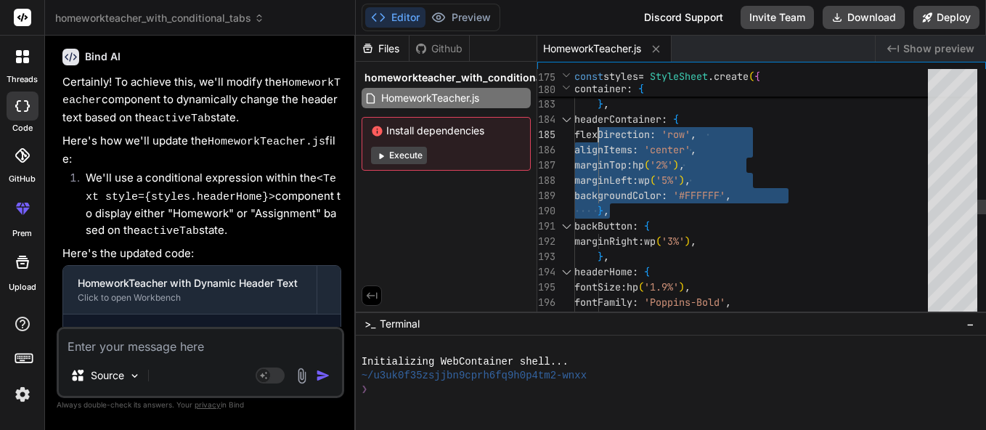
scroll to position [0, 0]
drag, startPoint x: 615, startPoint y: 207, endPoint x: 590, endPoint y: 118, distance: 92.0
click at [214, 342] on textarea at bounding box center [200, 342] width 283 height 26
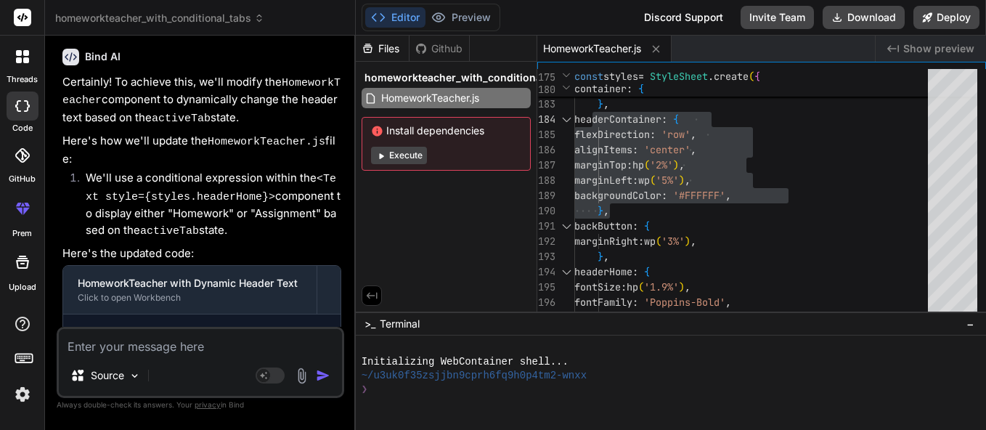
paste textarea "import * as React from 'react'; import Svg, {Path, Circle} from 'react-native-s…"
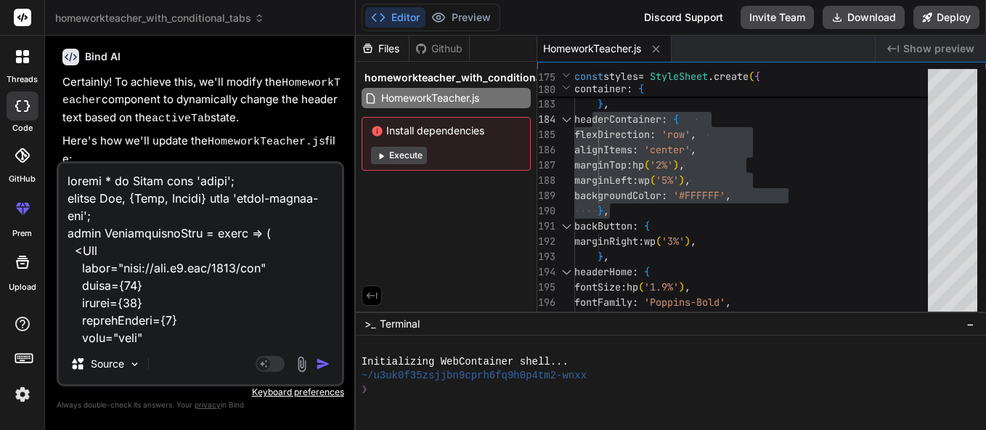
scroll to position [3554, 0]
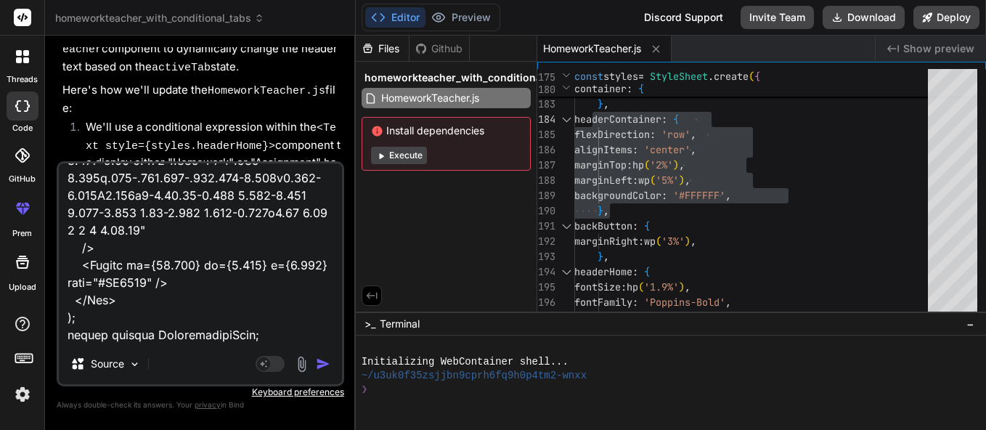
click at [217, 340] on textarea at bounding box center [200, 253] width 283 height 180
paste textarea "import { View, Text, TouchableOpacity, Image, StyleSheet, SafeAreaView, } from …"
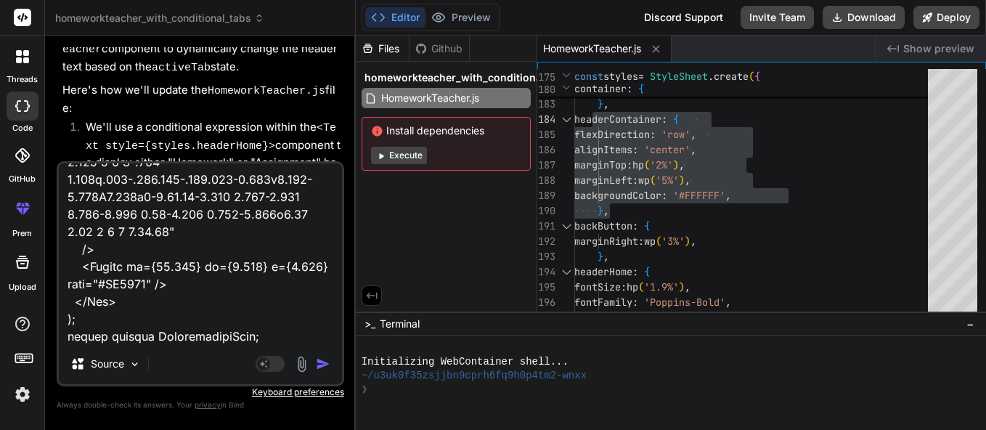
scroll to position [3975, 0]
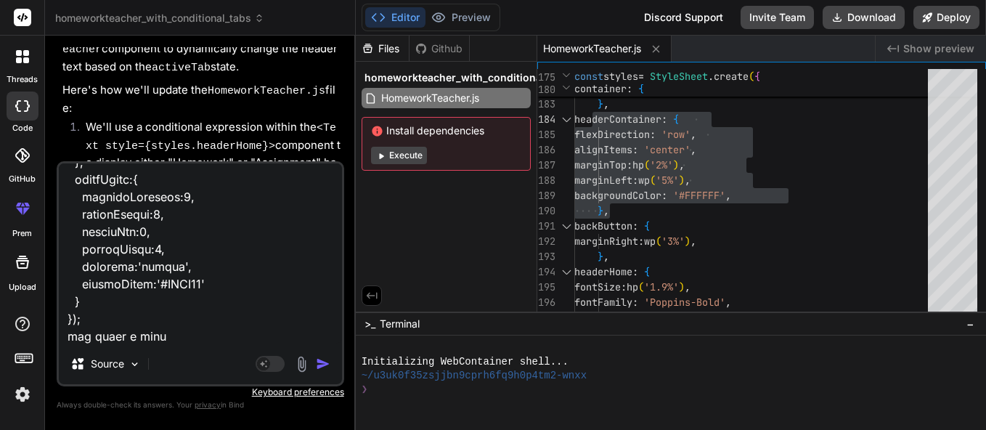
click at [115, 316] on textarea at bounding box center [200, 253] width 283 height 180
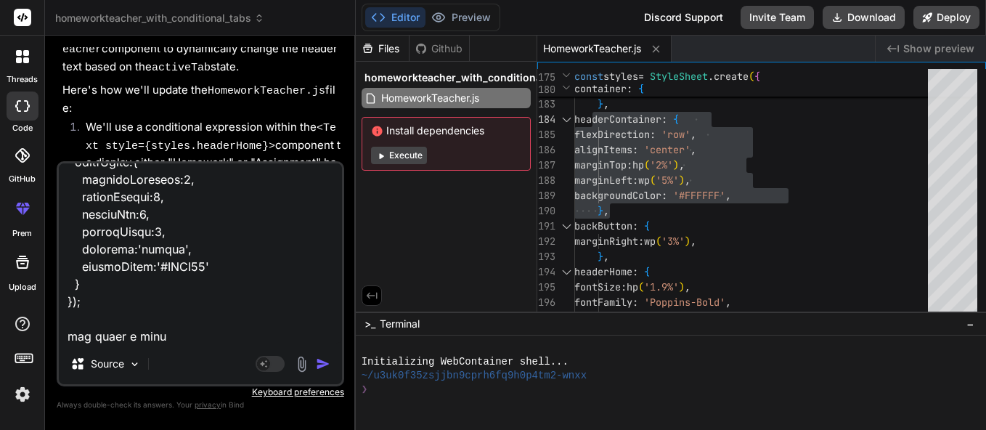
paste textarea "import * as React from "react" import Svg, { Path } from "react-native-svg" con…"
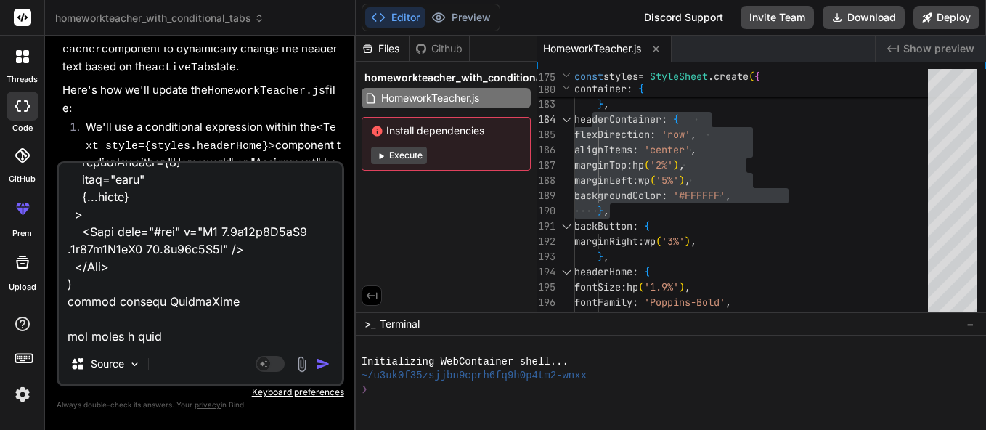
scroll to position [4273, 0]
click at [177, 309] on textarea at bounding box center [200, 253] width 283 height 180
click at [179, 329] on textarea at bounding box center [200, 253] width 283 height 180
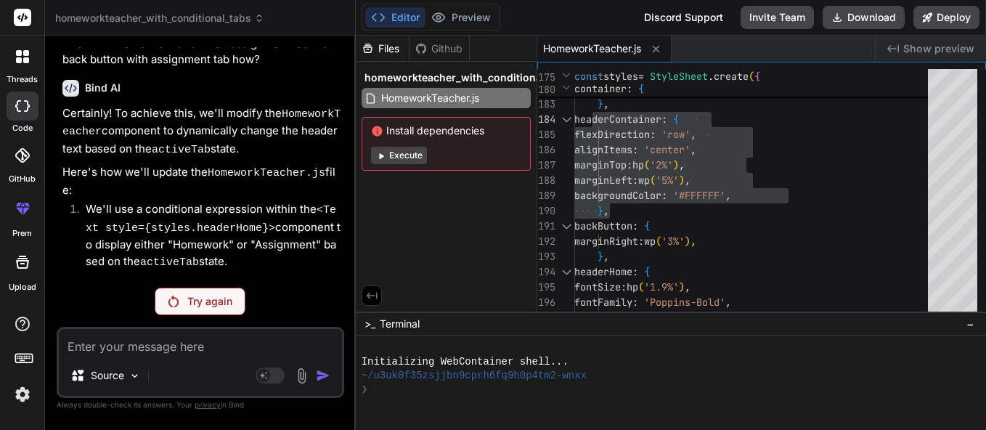
scroll to position [3471, 0]
click at [211, 305] on p "Try again" at bounding box center [209, 301] width 45 height 15
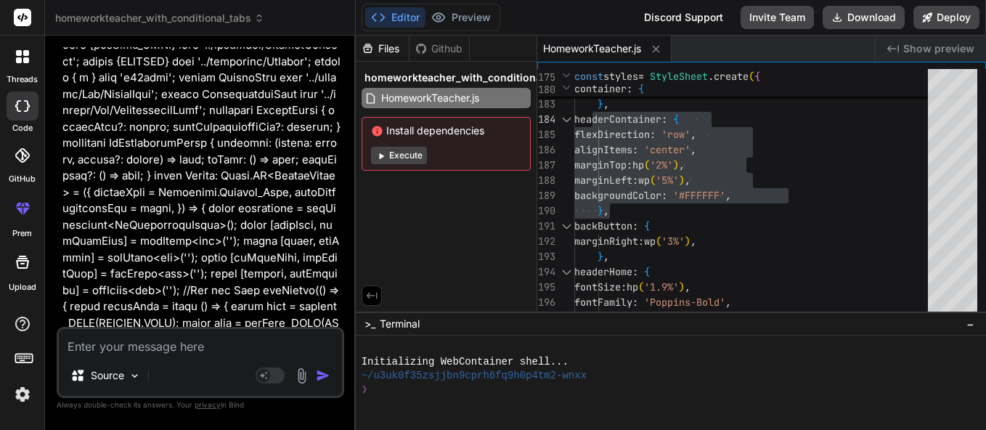
scroll to position [5255, 0]
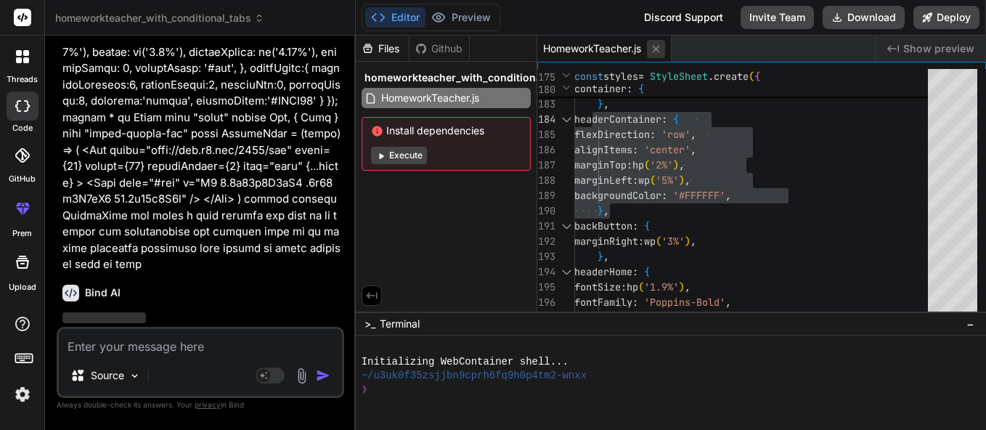
click at [659, 52] on icon at bounding box center [655, 48] width 7 height 7
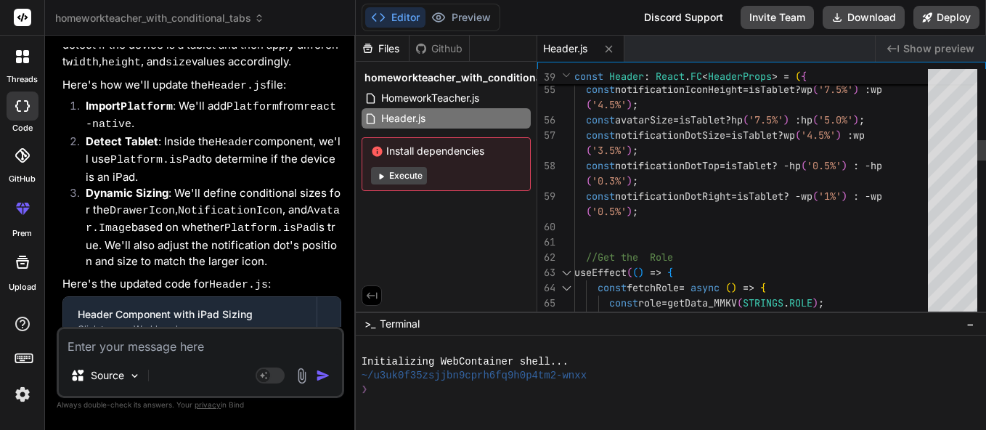
scroll to position [107, 0]
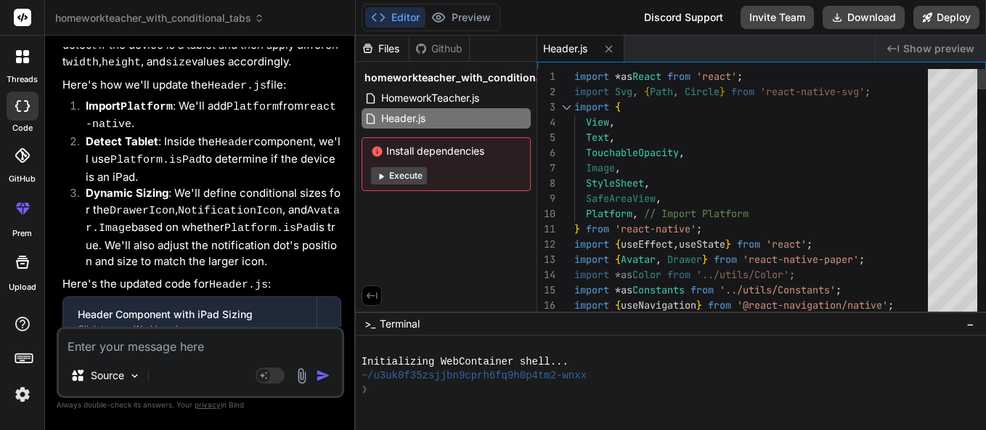
drag, startPoint x: 573, startPoint y: 74, endPoint x: 628, endPoint y: 119, distance: 71.2
click at [628, 119] on div "1 2 3 4 5 6 7 8 9 10 11 12 13 14 15 16 17 import * as React from 'react' ; impo…" at bounding box center [761, 194] width 449 height 250
drag, startPoint x: 574, startPoint y: 76, endPoint x: 606, endPoint y: 110, distance: 46.8
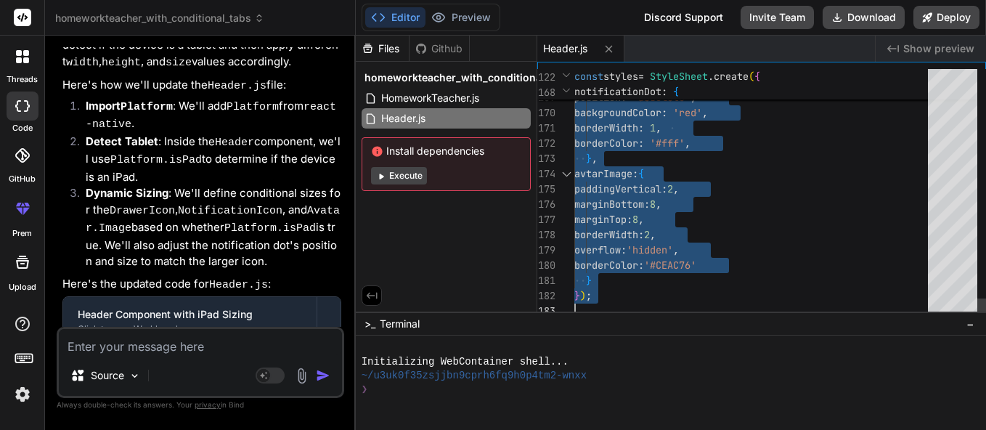
drag, startPoint x: 574, startPoint y: 75, endPoint x: 778, endPoint y: 320, distance: 318.2
drag, startPoint x: 605, startPoint y: 256, endPoint x: 615, endPoint y: 214, distance: 42.6
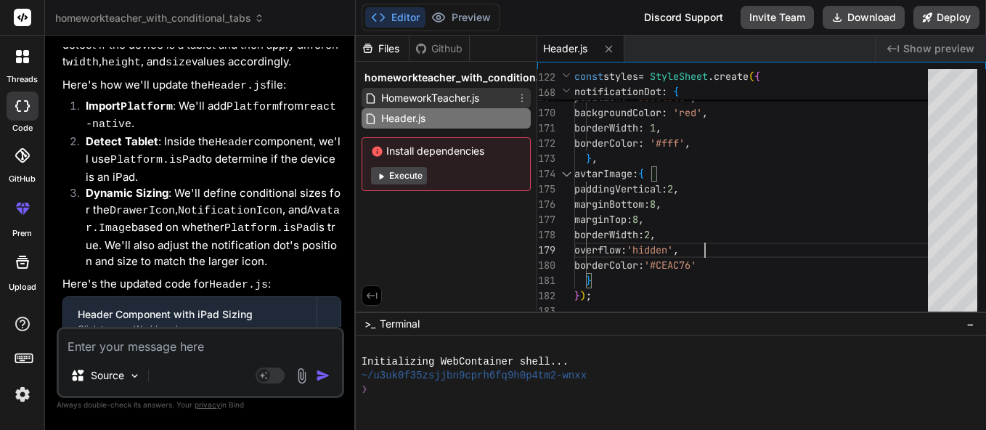
click at [409, 105] on span "HomeworkTeacher.js" at bounding box center [430, 97] width 101 height 17
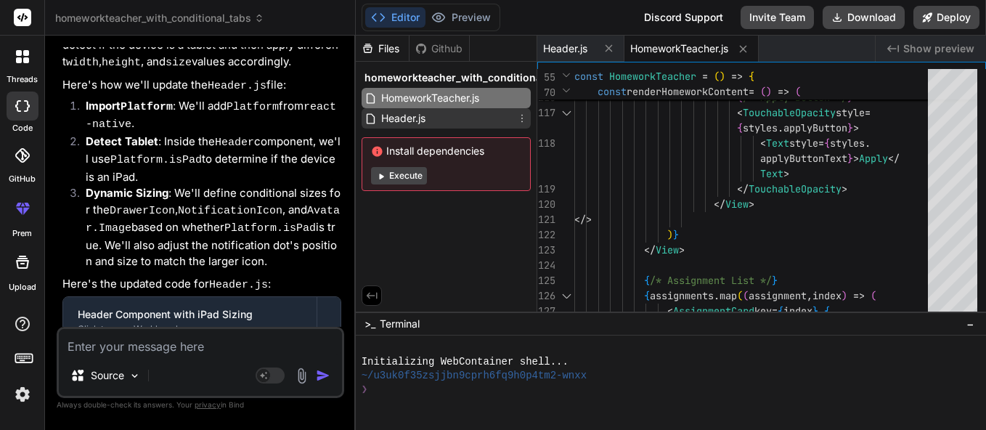
click at [439, 123] on div "Header.js" at bounding box center [446, 118] width 169 height 20
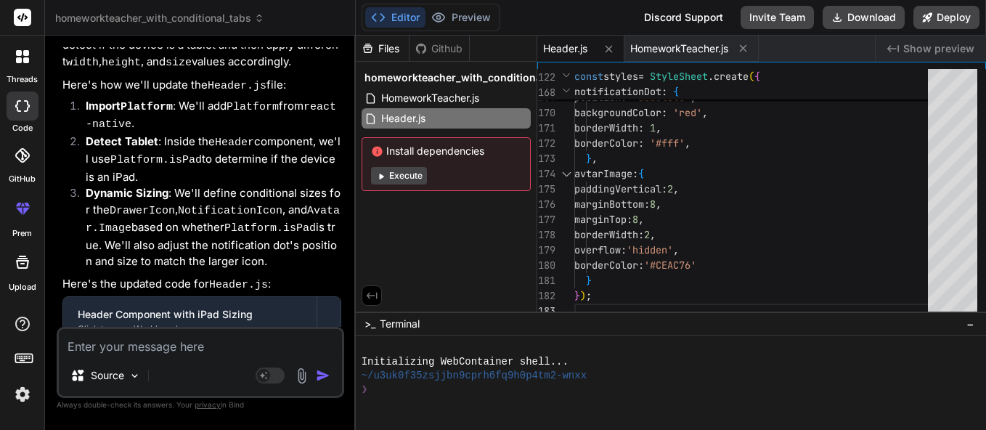
click at [206, 357] on div "Source Agent Mode. When this toggle is activated, AI automatically makes decisi…" at bounding box center [201, 362] width 288 height 71
click at [206, 348] on textarea at bounding box center [200, 342] width 283 height 26
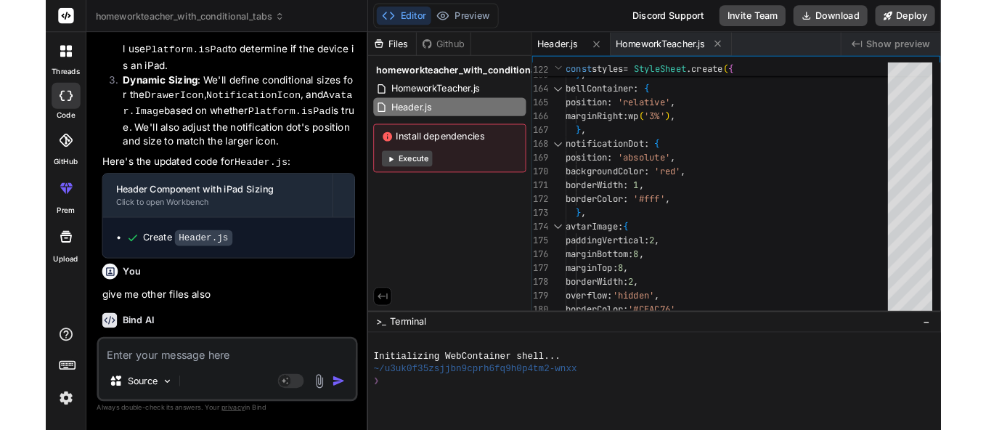
scroll to position [5730, 0]
